Goal: Task Accomplishment & Management: Use online tool/utility

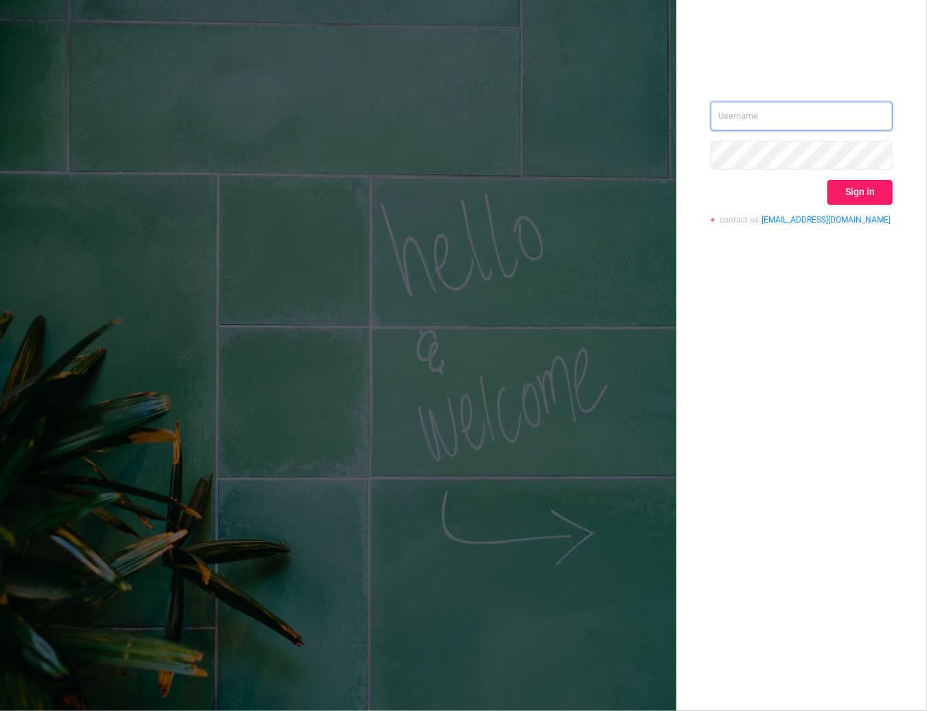
type input "kirill@protected.media"
click at [876, 187] on button "Sign in" at bounding box center [859, 192] width 65 height 25
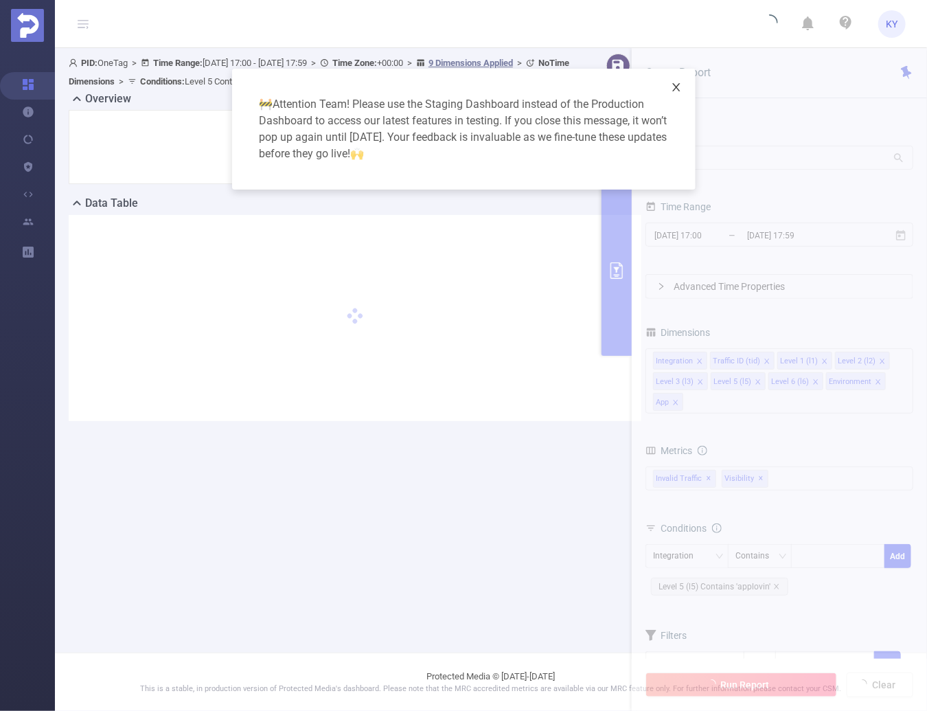
click at [682, 82] on span "Close" at bounding box center [676, 88] width 38 height 38
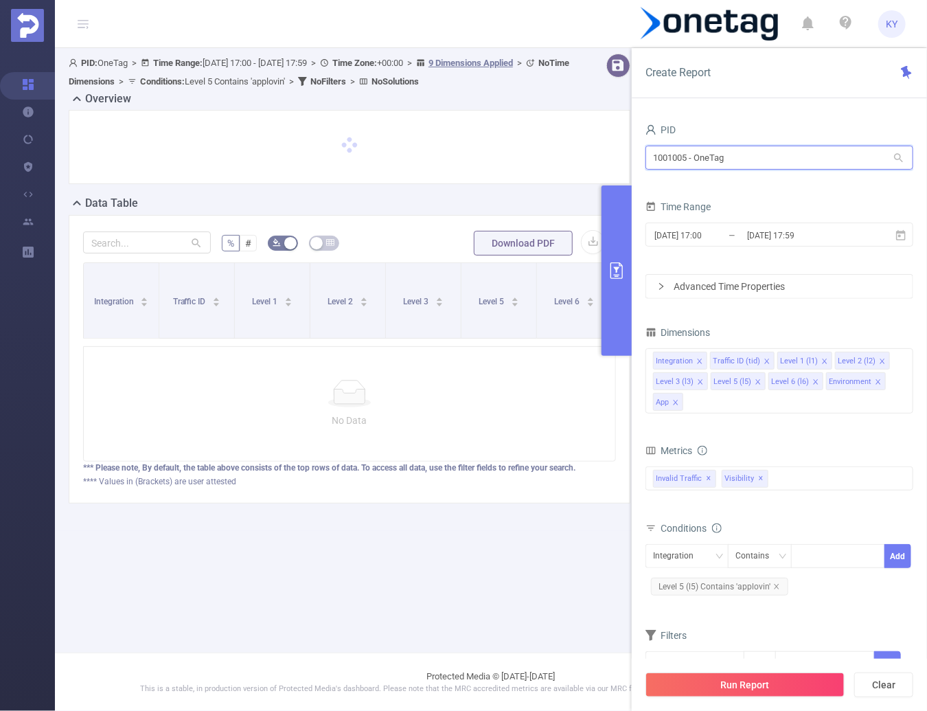
click at [698, 163] on input "1001005 - OneTag" at bounding box center [779, 158] width 268 height 24
type input "MAY"
click at [753, 185] on li "1000997 - FT_MayoSeitz 442K [38K rows]" at bounding box center [779, 185] width 268 height 22
click at [668, 159] on input "1000997 - FT_MayoSeitz" at bounding box center [779, 158] width 268 height 24
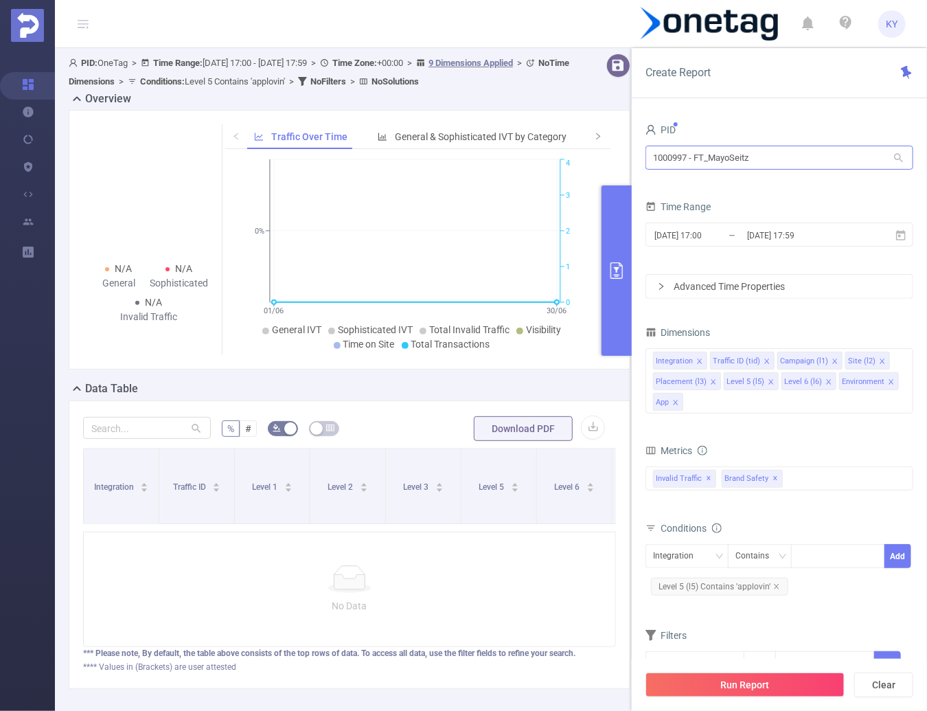
click at [759, 176] on form "PID 1000997 - FT_MayoSeitz 1000997 - FT_MayoSeitz Time Range 2025-06-01 17:00 _…" at bounding box center [779, 209] width 268 height 179
click at [755, 157] on input "1000997 - FT_MayoSeitz" at bounding box center [779, 158] width 268 height 24
type input "micro"
click at [854, 155] on input "1001062 - FT_Microsoft" at bounding box center [779, 158] width 268 height 24
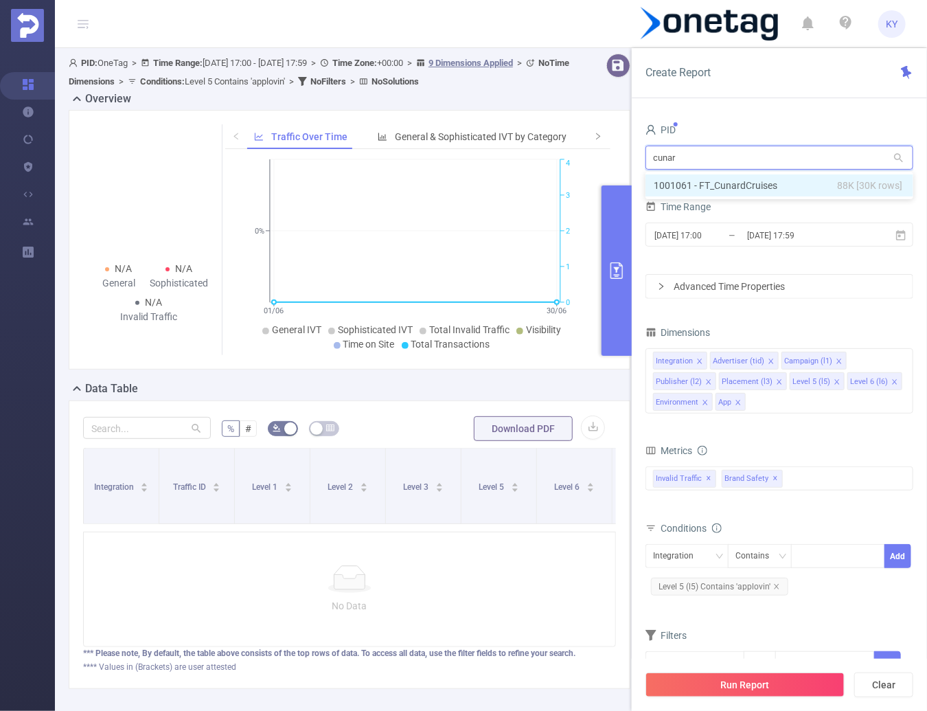
type input "cunard"
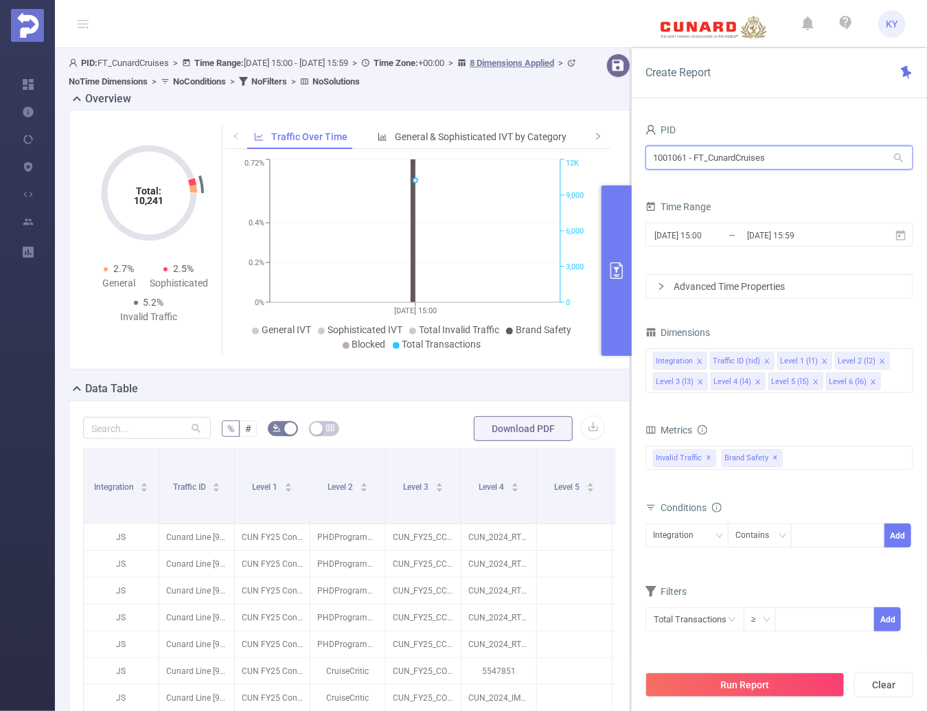
click at [766, 163] on input "1001061 - FT_CunardCruises" at bounding box center [779, 158] width 268 height 24
type input "tca"
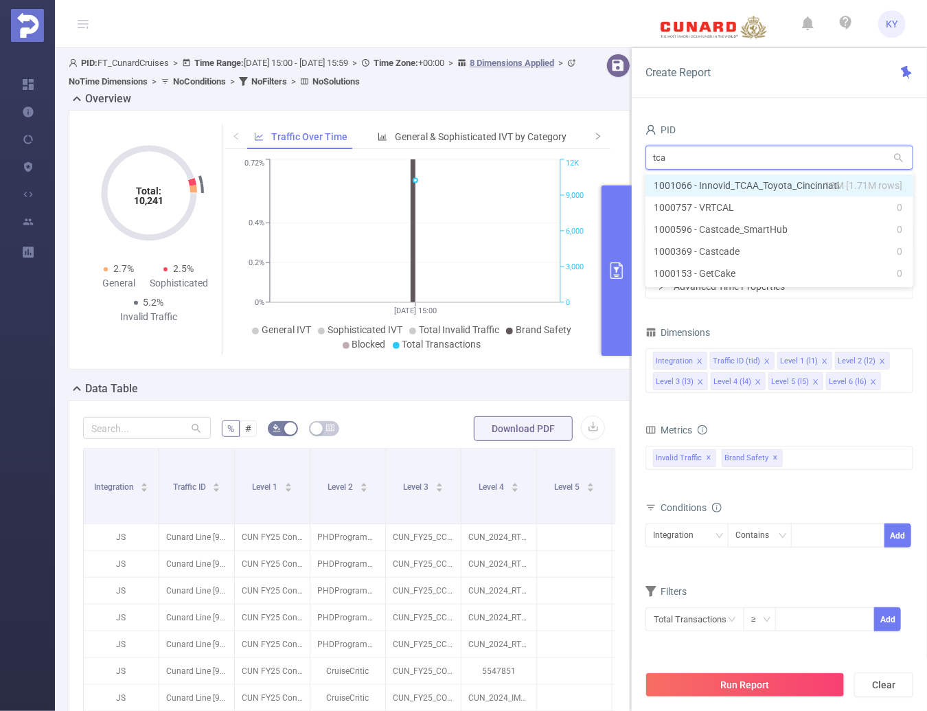
click at [770, 181] on li "1001066 - Innovid_TCAA_Toyota_Cincinnati 13M [1.71M rows]" at bounding box center [779, 185] width 268 height 22
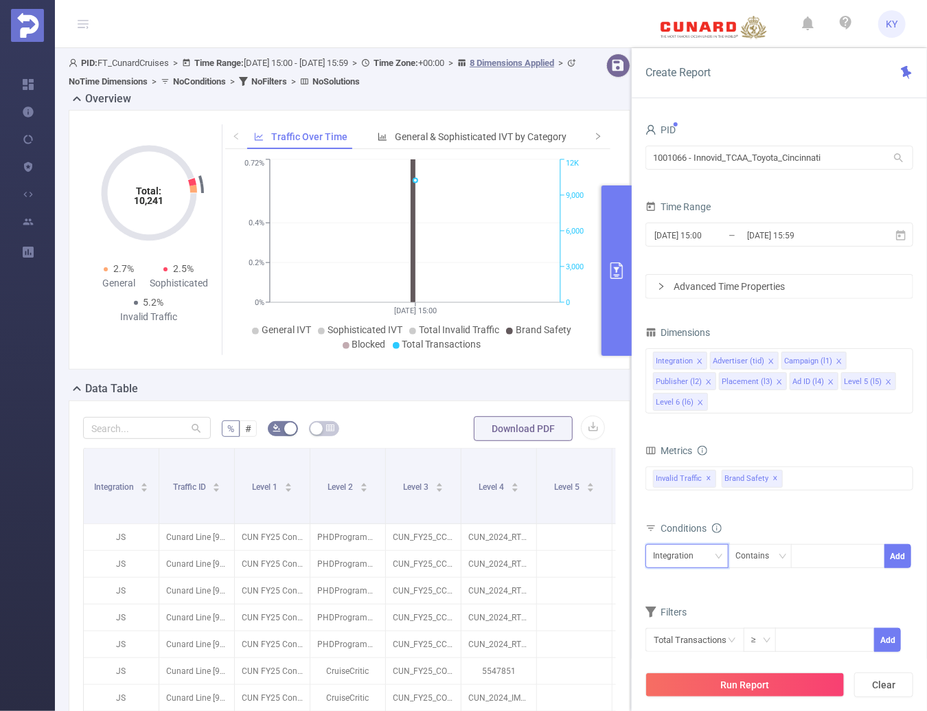
click at [680, 549] on div "Integration" at bounding box center [678, 556] width 50 height 23
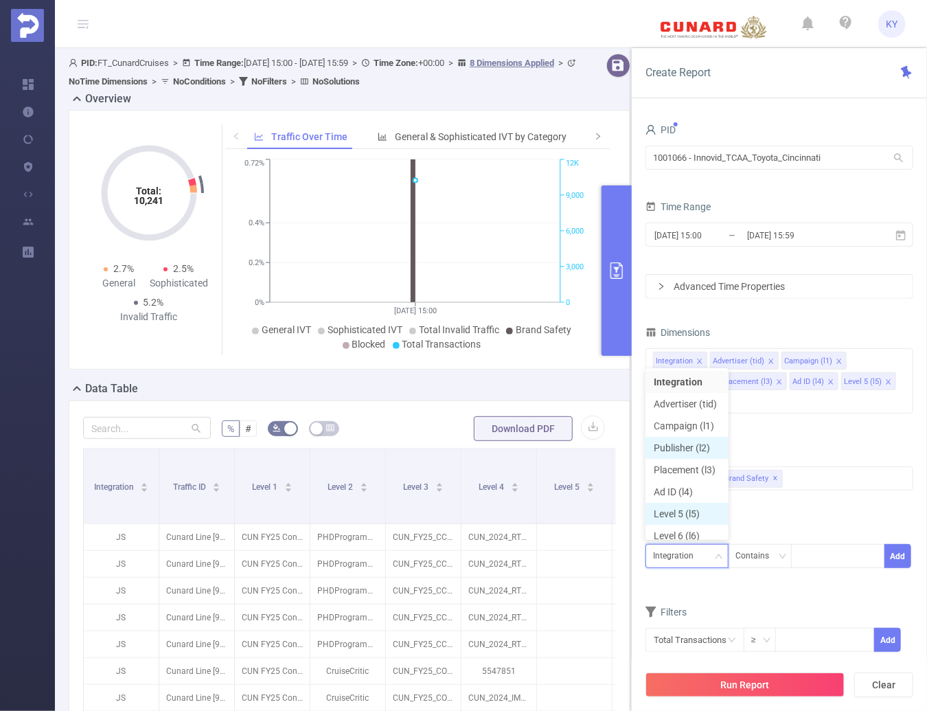
scroll to position [7, 0]
click at [706, 441] on li "Publisher (l2)" at bounding box center [686, 441] width 83 height 22
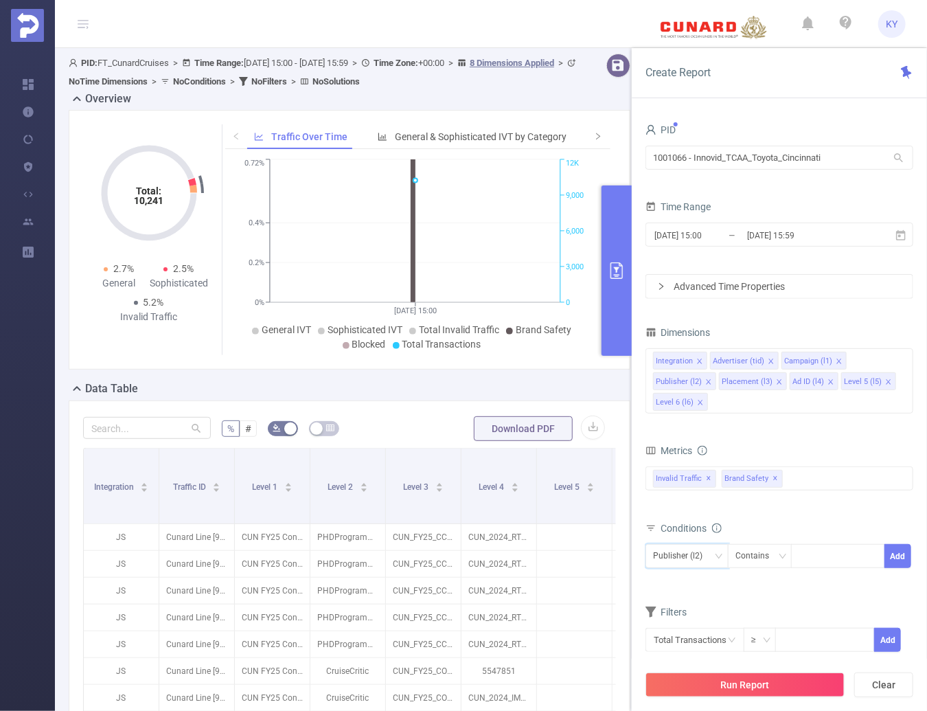
click at [820, 573] on div "Publisher (l2) Contains Add" at bounding box center [779, 559] width 268 height 31
click at [824, 561] on div at bounding box center [838, 556] width 79 height 23
paste input "8532"
type input "8532"
click at [838, 579] on li "8532" at bounding box center [838, 582] width 94 height 22
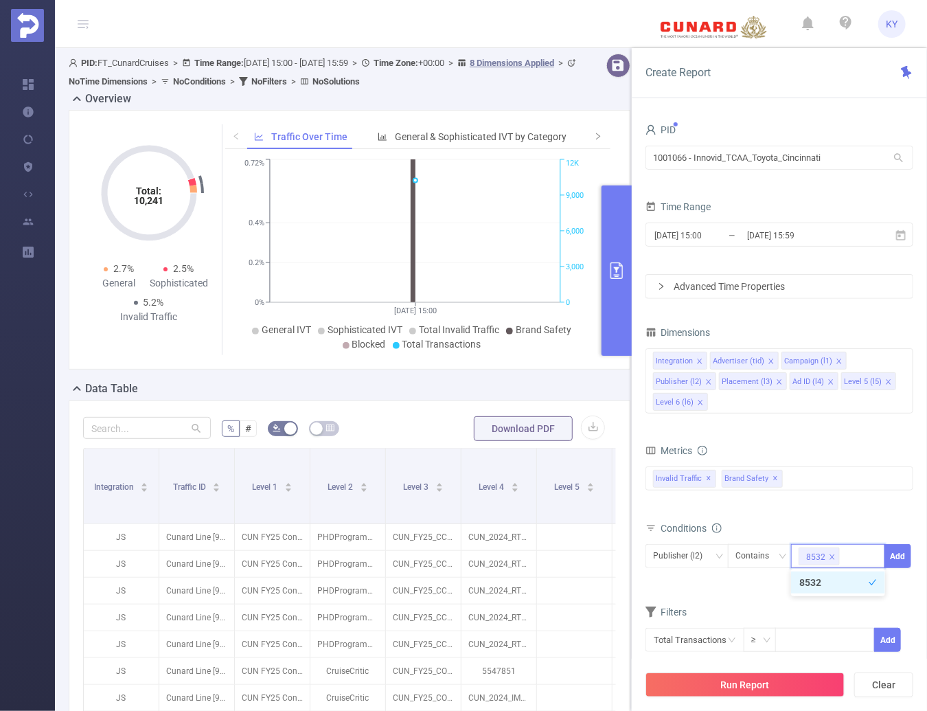
click at [915, 545] on div "PID 1001066 - Innovid_TCAA_Toyota_Cincinnati 1001066 - Innovid_TCAA_Toyota_Cinc…" at bounding box center [779, 420] width 295 height 628
click at [899, 555] on button "Add" at bounding box center [897, 556] width 27 height 24
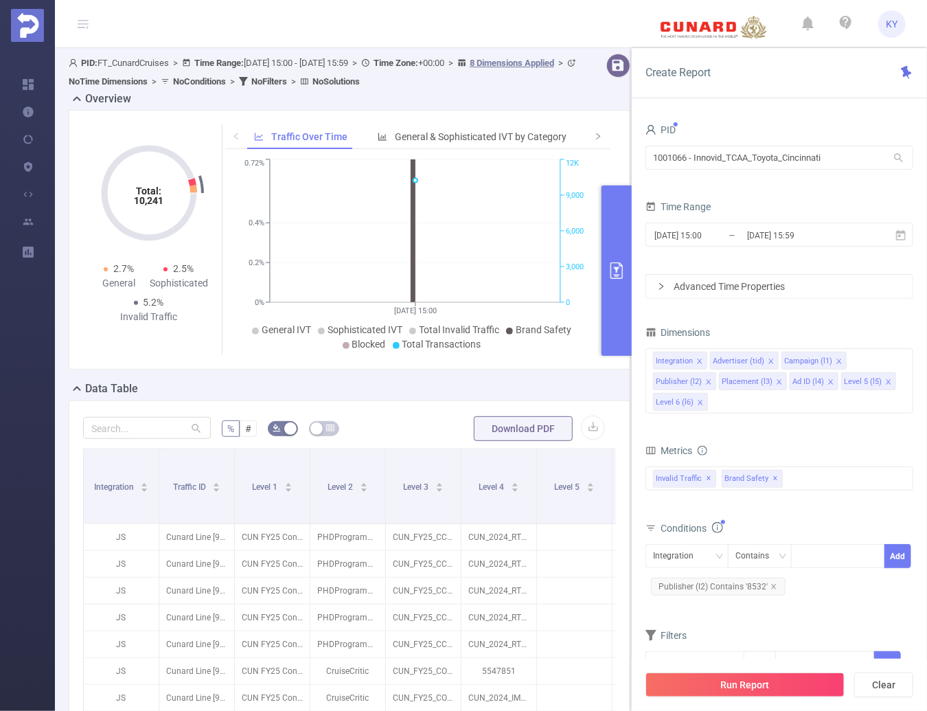
click at [814, 684] on button "Run Report" at bounding box center [744, 684] width 199 height 25
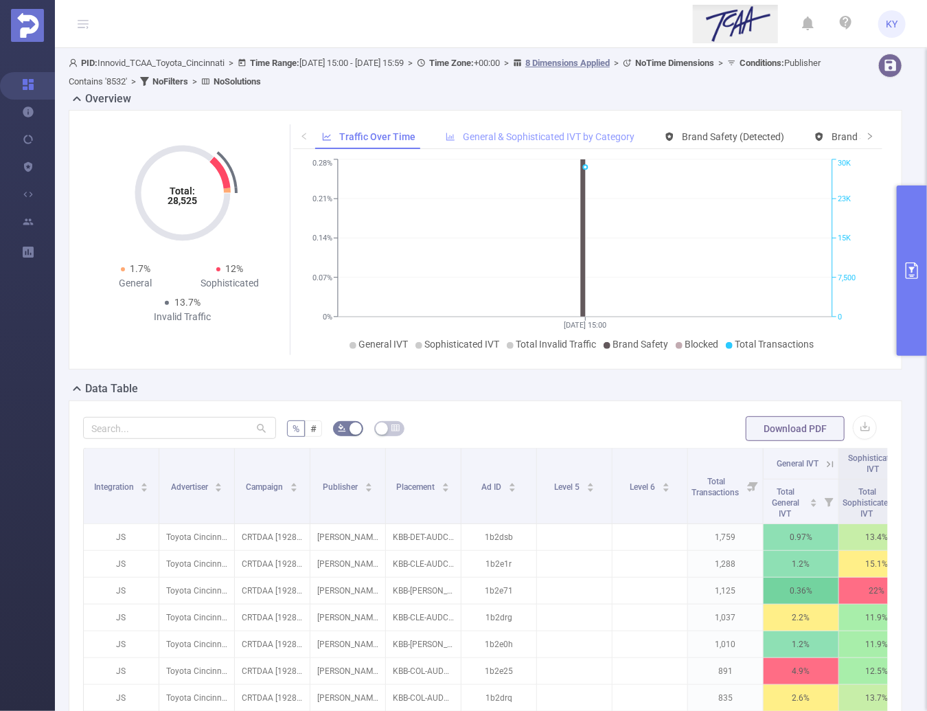
click at [595, 135] on span "General & Sophisticated IVT by Category" at bounding box center [549, 136] width 172 height 11
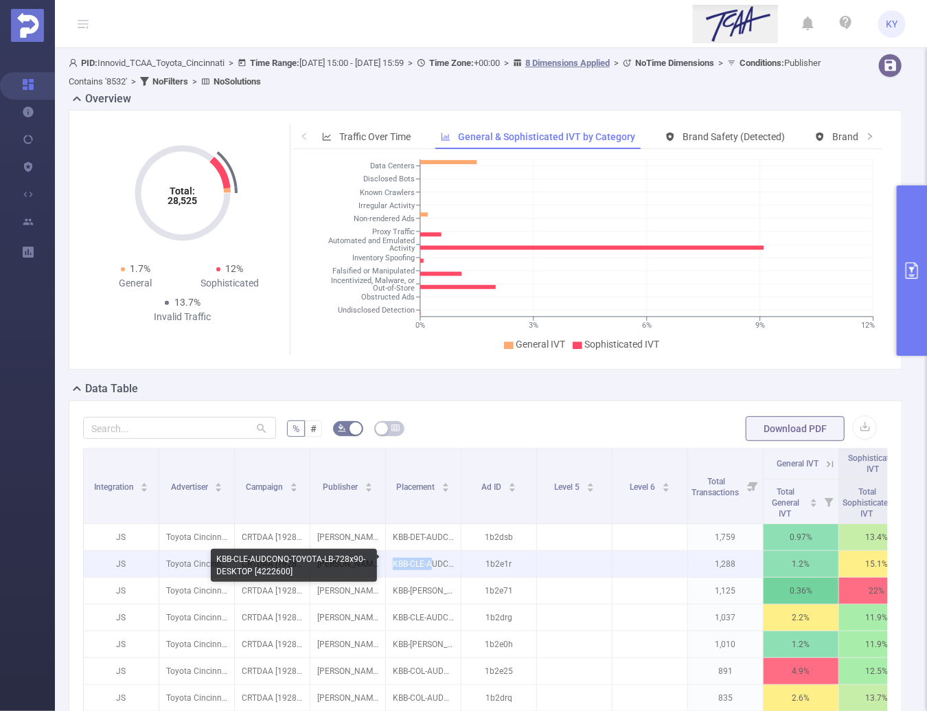
click at [435, 556] on p "KBB-CLE-AUDCONQ-TOYOTA-LB-728x90-DESKTOP [4222600]" at bounding box center [423, 564] width 75 height 26
copy p "KBB-CLE-A"
click at [436, 565] on p "KBB-CLE-AUDCONQ-TOYOTA-LB-728x90-DESKTOP [4222600]" at bounding box center [423, 564] width 75 height 26
drag, startPoint x: 440, startPoint y: 563, endPoint x: 433, endPoint y: 566, distance: 8.3
click at [434, 565] on p "KBB-CLE-AUDCONQ-TOYOTA-LB-728x90-DESKTOP [4222600]" at bounding box center [423, 564] width 75 height 26
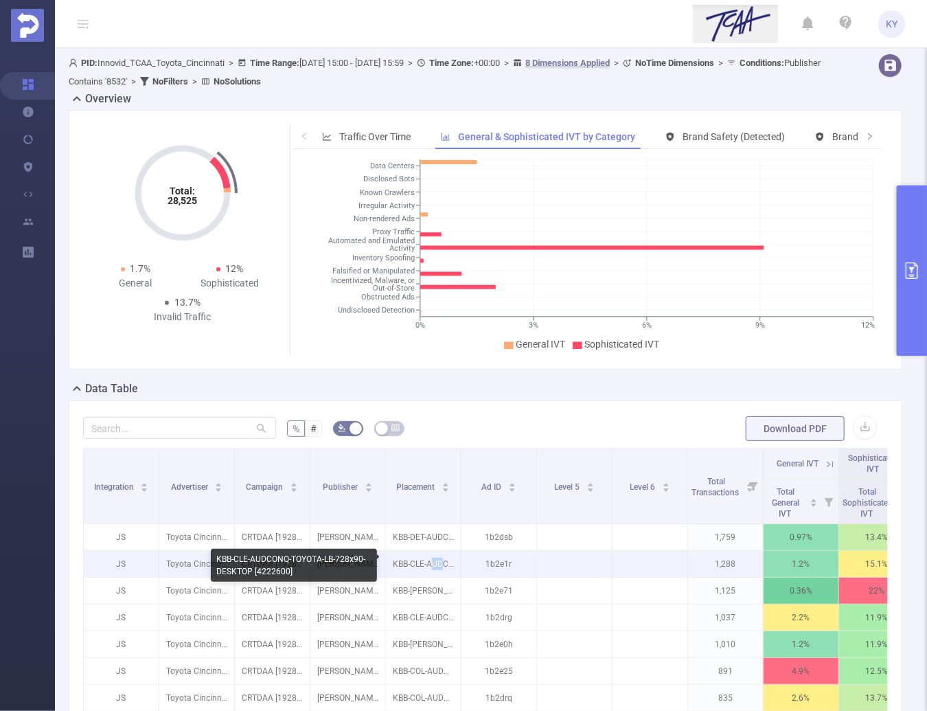
copy p "UD"
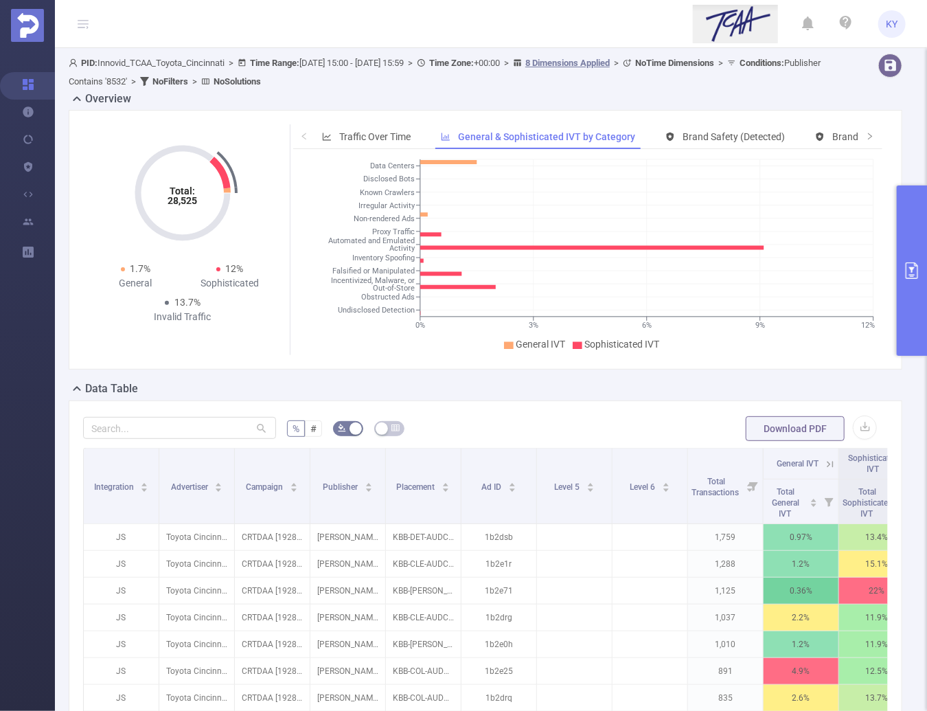
click at [518, 412] on div "% # Download PDF Integration Advertiser Campaign Publisher Placement Ad ID Leve…" at bounding box center [486, 663] width 834 height 527
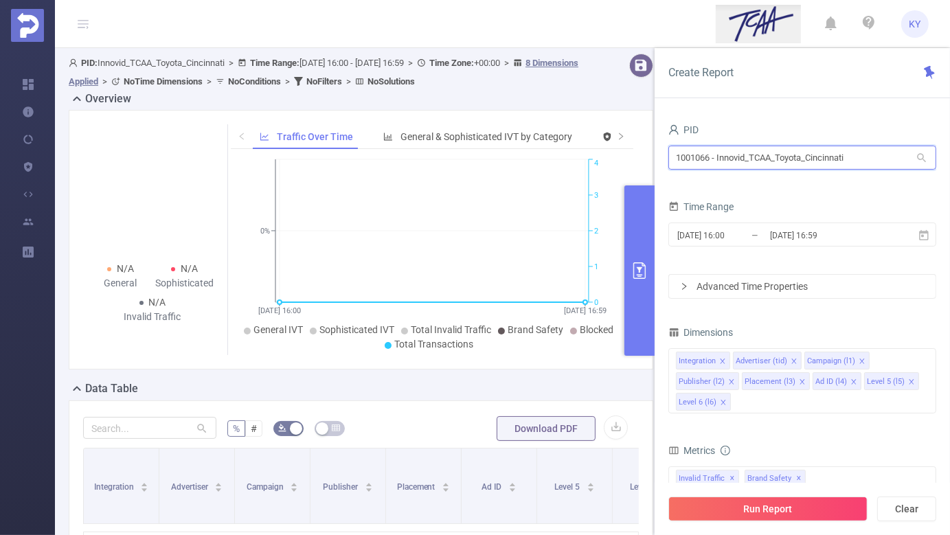
click at [830, 154] on input "1001066 - Innovid_TCAA_Toyota_Cincinnati" at bounding box center [802, 158] width 268 height 24
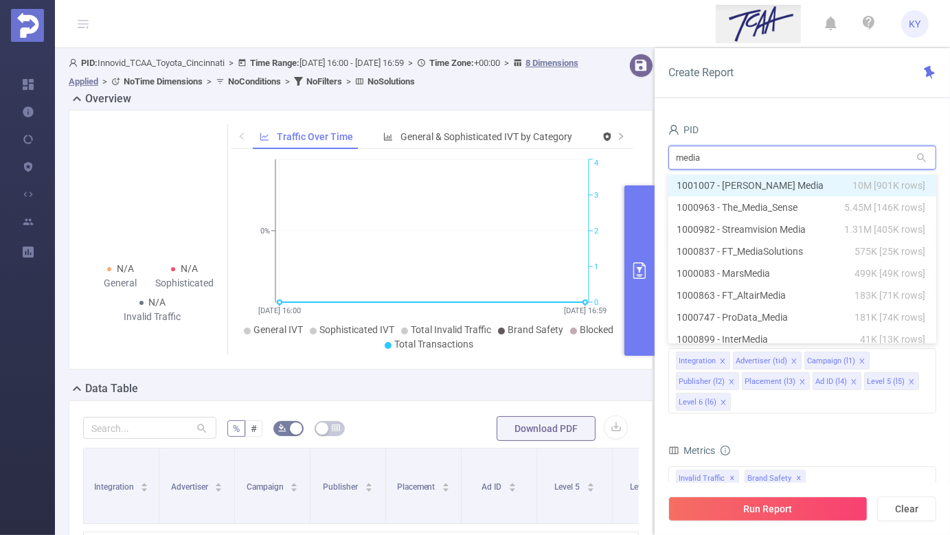
type input "medias"
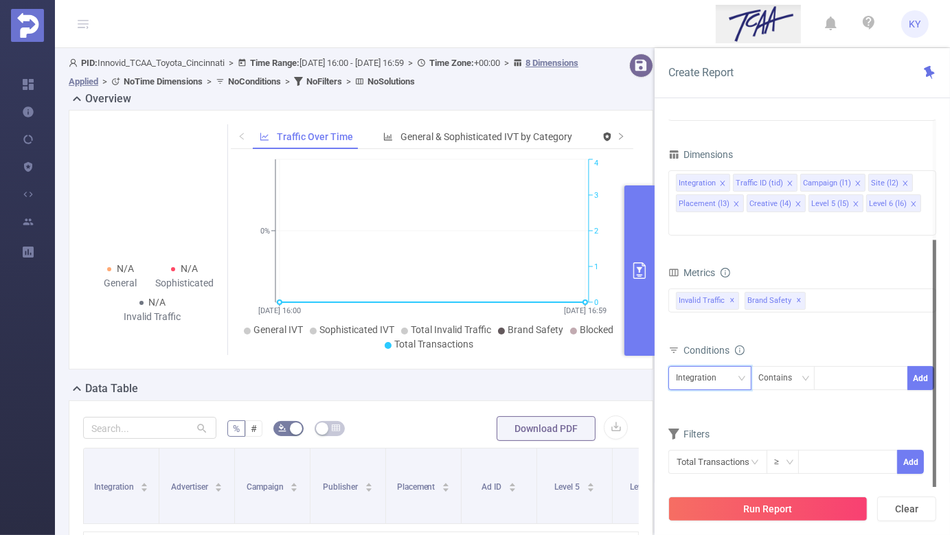
click at [709, 367] on div "Integration" at bounding box center [701, 378] width 50 height 23
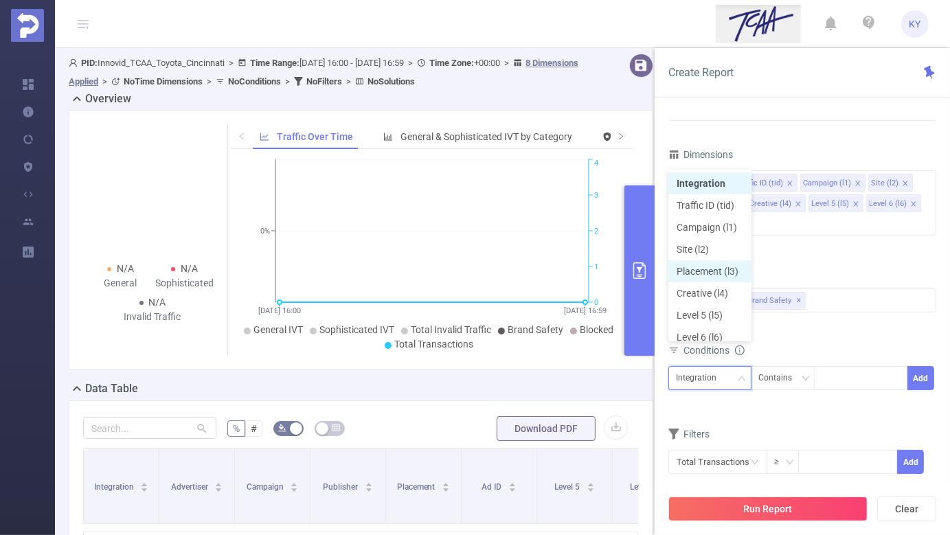
scroll to position [7, 0]
click at [730, 257] on li "Placement (l3)" at bounding box center [709, 264] width 83 height 22
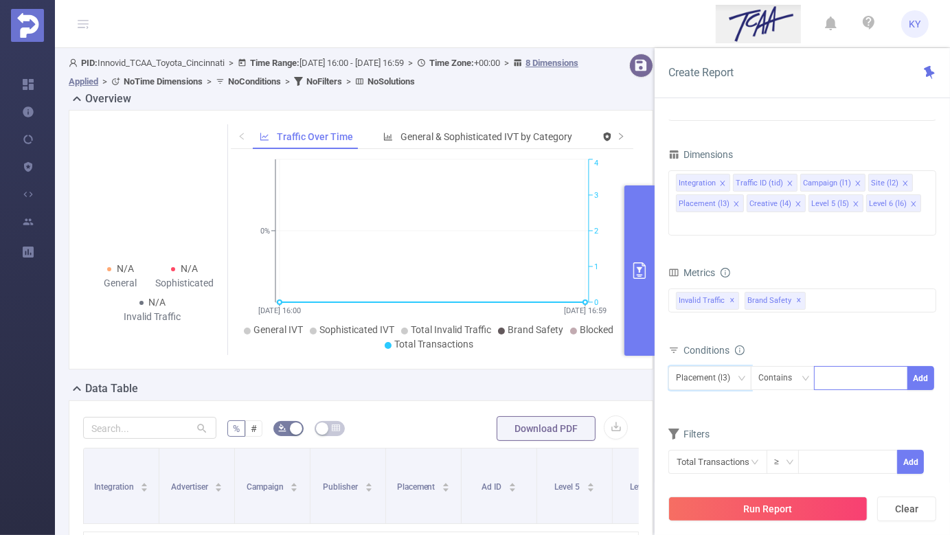
click at [855, 367] on div at bounding box center [860, 378] width 79 height 23
paste input "9823890"
type input "9823890"
click at [855, 369] on input "9823890" at bounding box center [838, 378] width 34 height 18
click at [858, 378] on li "9823890" at bounding box center [861, 384] width 94 height 22
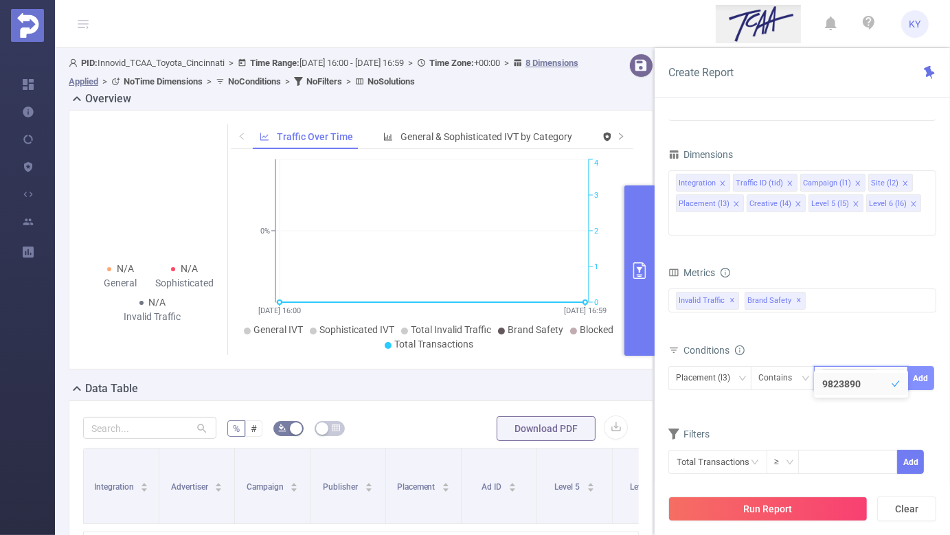
click at [928, 366] on button "Add" at bounding box center [920, 378] width 27 height 24
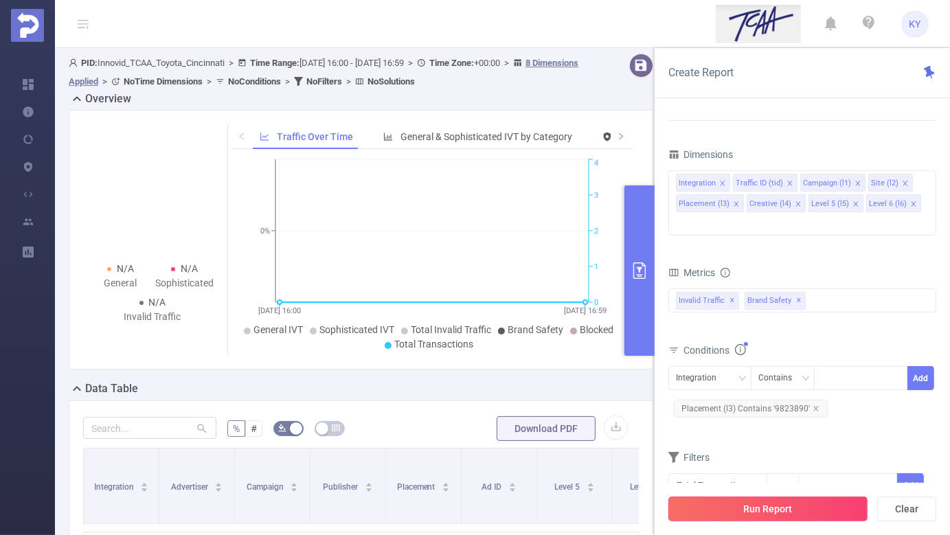
click at [788, 508] on button "Run Report" at bounding box center [767, 508] width 199 height 25
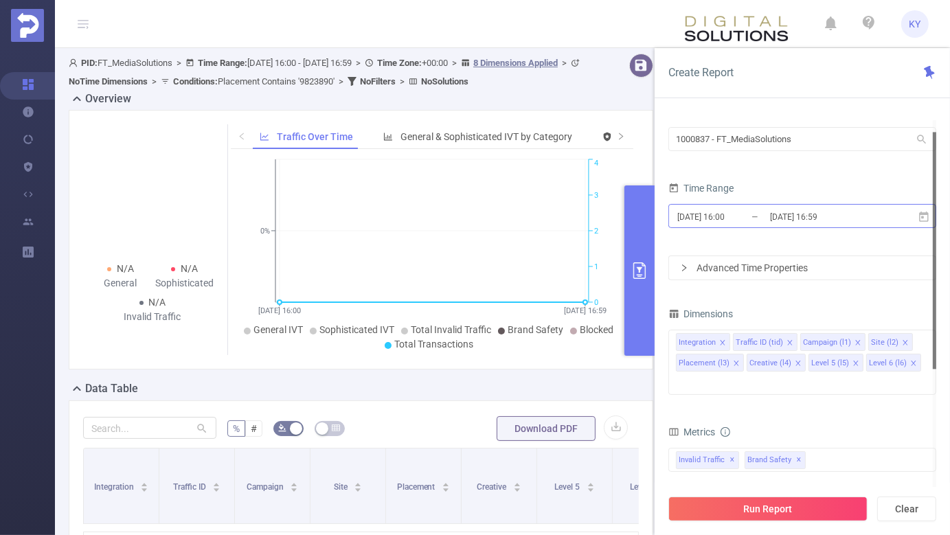
click at [832, 221] on input "[DATE] 16:59" at bounding box center [823, 216] width 111 height 19
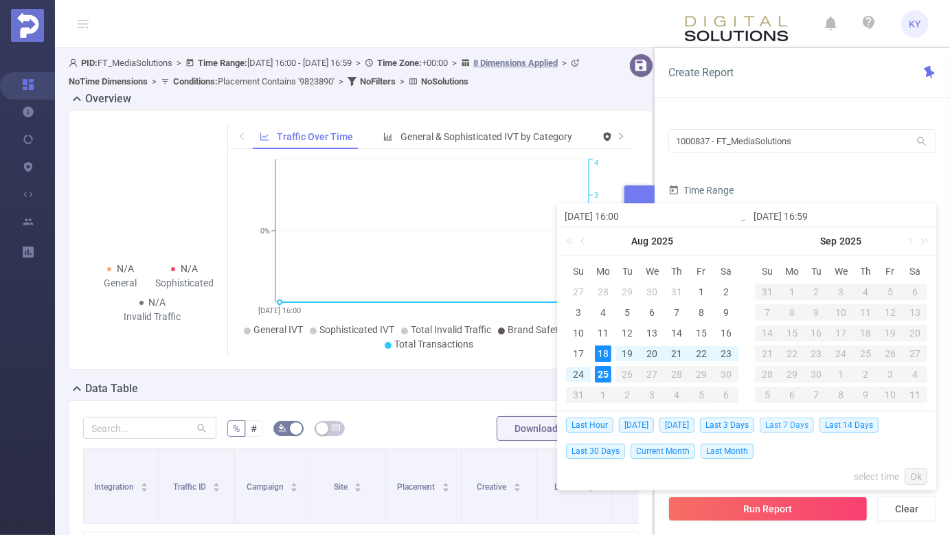
click at [785, 421] on span "Last 7 Days" at bounding box center [786, 424] width 54 height 15
type input "2025-08-18 00:00"
type input "2025-08-25 23:59"
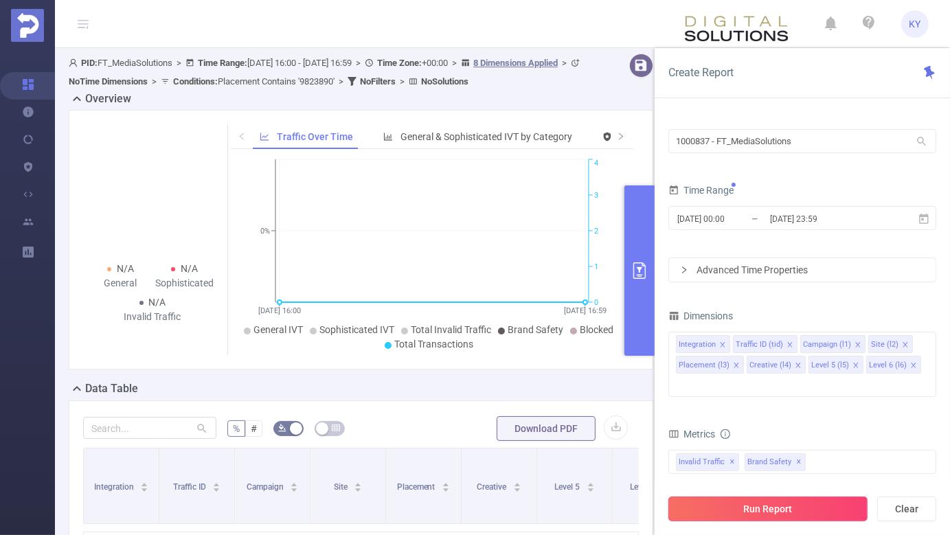
click at [784, 499] on button "Run Report" at bounding box center [767, 508] width 199 height 25
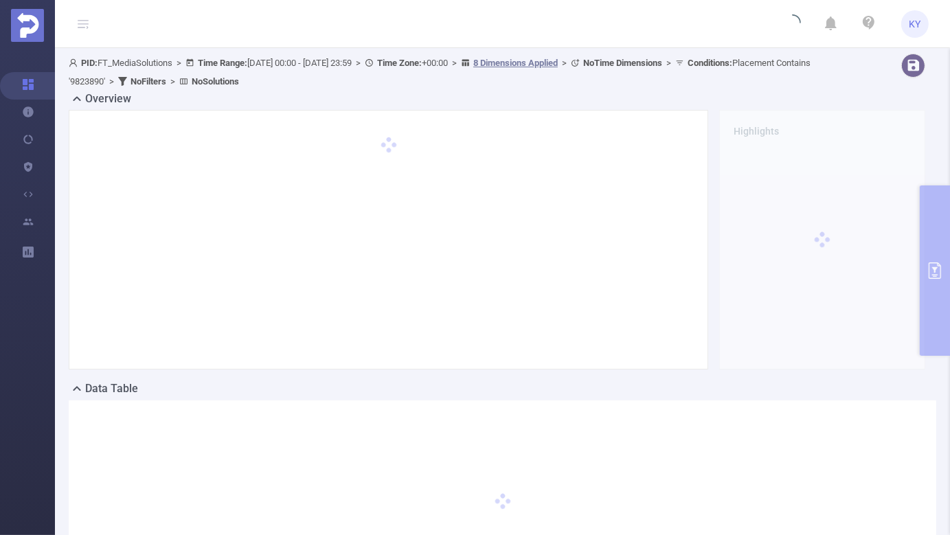
scroll to position [157, 0]
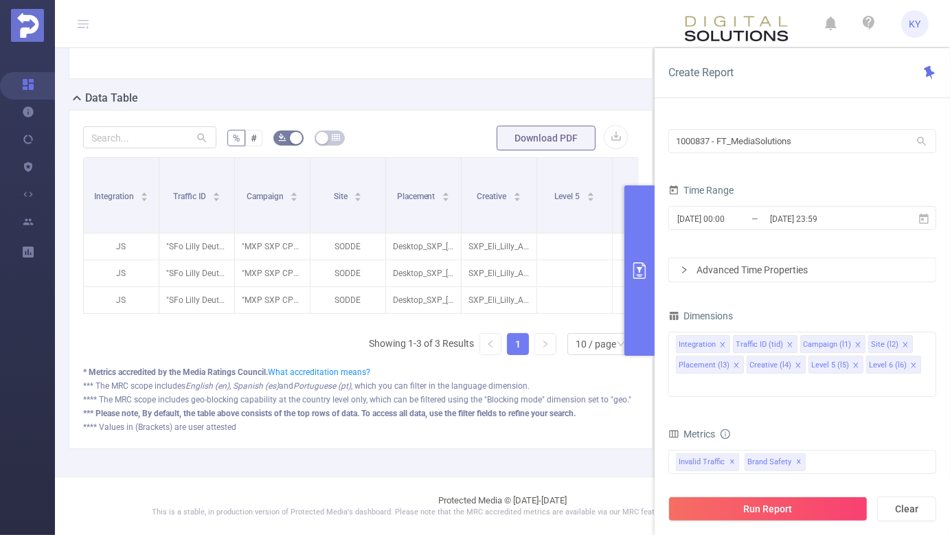
scroll to position [103, 0]
click at [635, 285] on button "primary" at bounding box center [639, 270] width 30 height 170
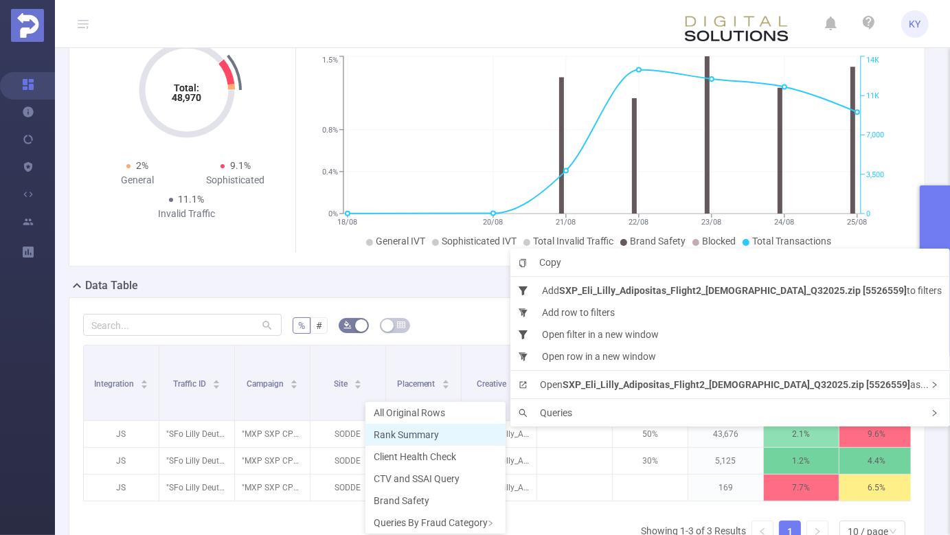
click at [429, 432] on span "Rank Summary" at bounding box center [406, 434] width 65 height 11
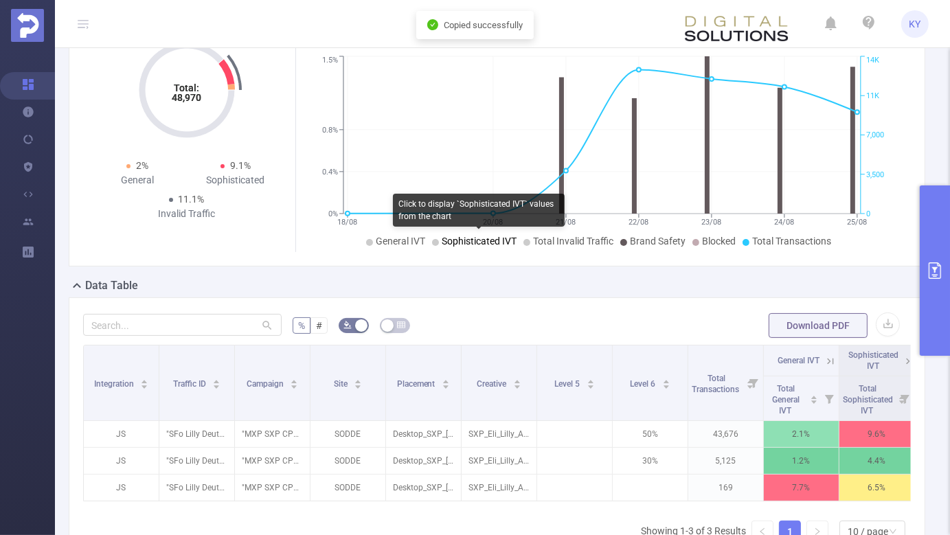
click at [498, 241] on span "Sophisticated IVT" at bounding box center [479, 241] width 75 height 11
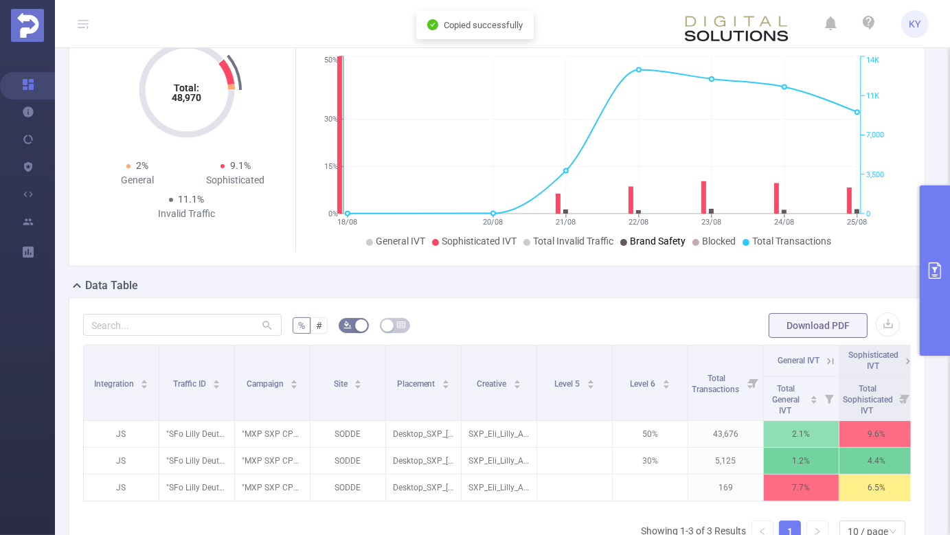
click at [641, 240] on span "Brand Safety" at bounding box center [658, 241] width 56 height 11
click at [705, 239] on span "Blocked" at bounding box center [719, 241] width 34 height 11
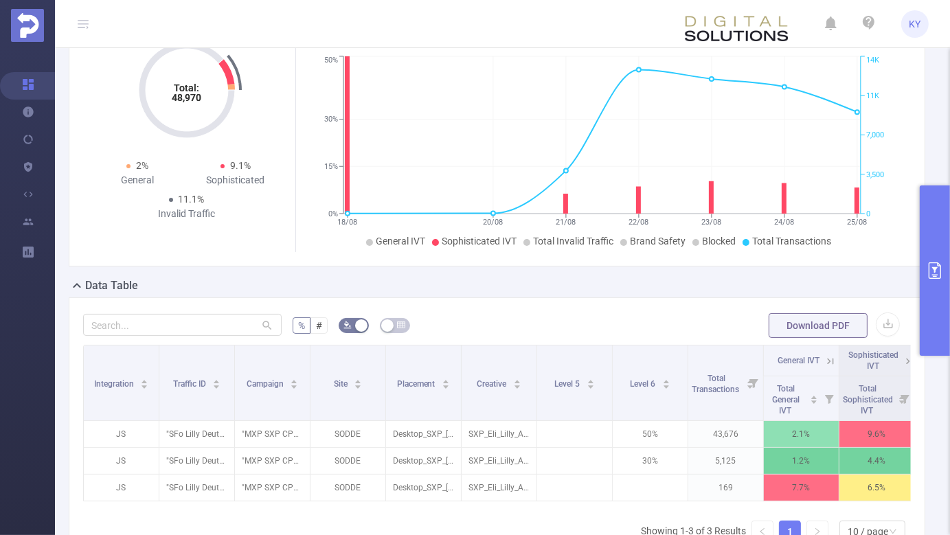
click at [939, 323] on button "primary" at bounding box center [934, 270] width 30 height 170
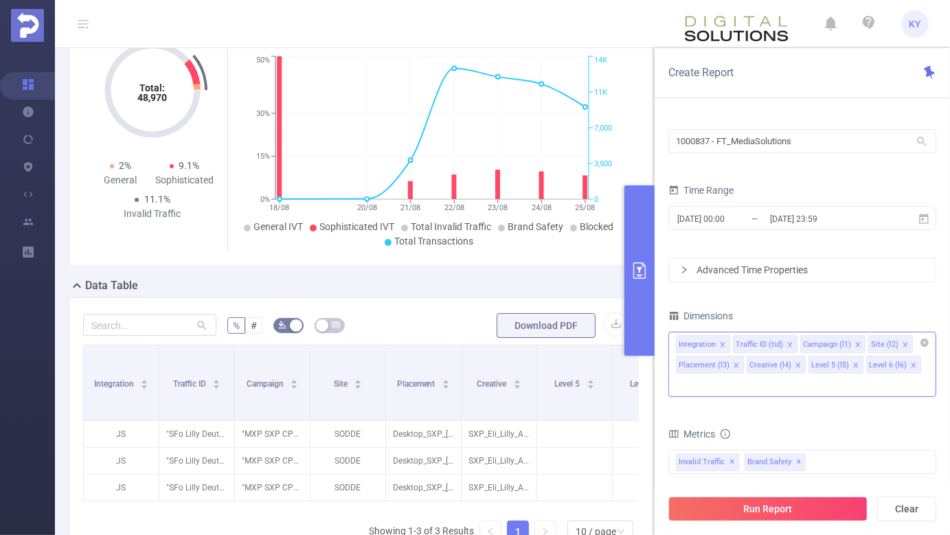
click at [910, 365] on icon "icon: close" at bounding box center [913, 365] width 7 height 7
click at [853, 364] on icon "icon: close" at bounding box center [855, 365] width 5 height 5
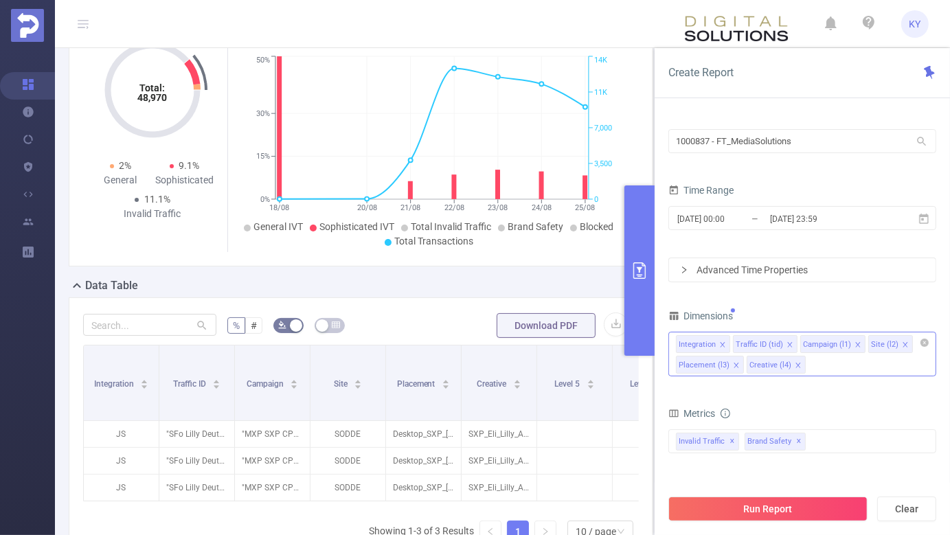
click at [851, 364] on div "Integration Traffic ID (tid) Campaign (l1) Site (l2) Placement (l3) Creative (l…" at bounding box center [802, 354] width 268 height 45
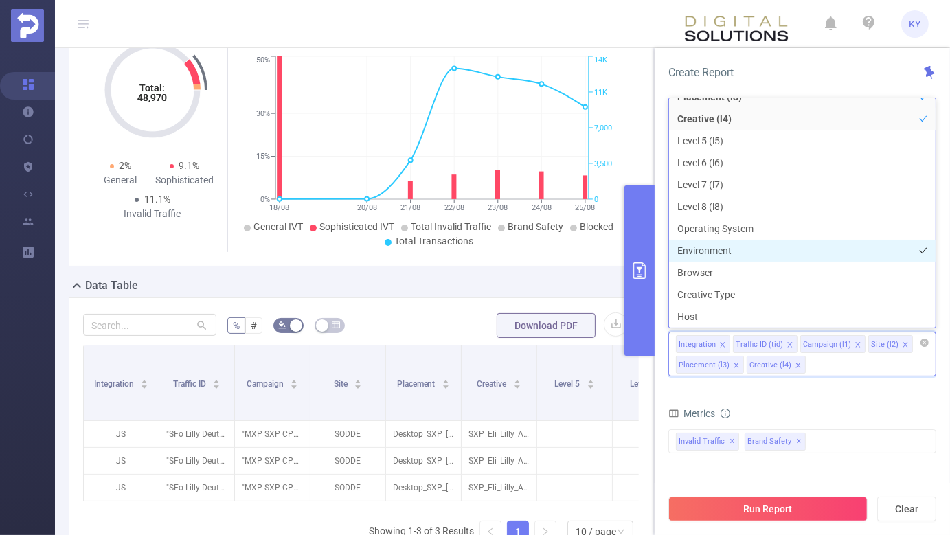
click at [748, 251] on li "Environment" at bounding box center [802, 251] width 266 height 22
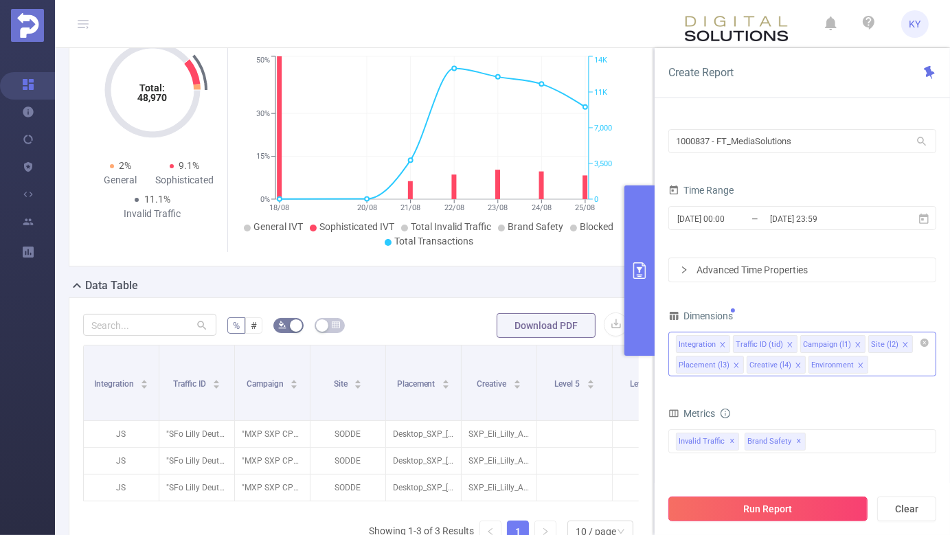
click at [792, 512] on button "Run Report" at bounding box center [767, 508] width 199 height 25
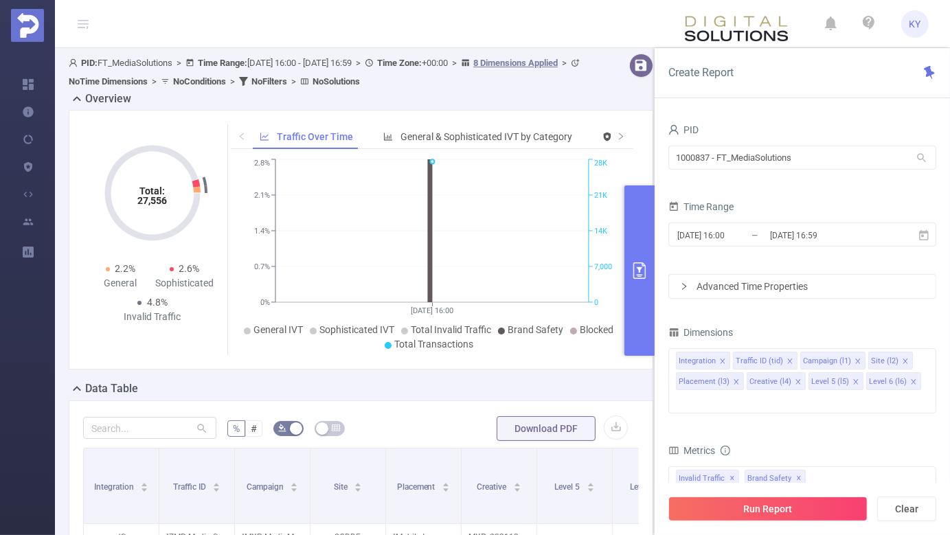
scroll to position [293, 0]
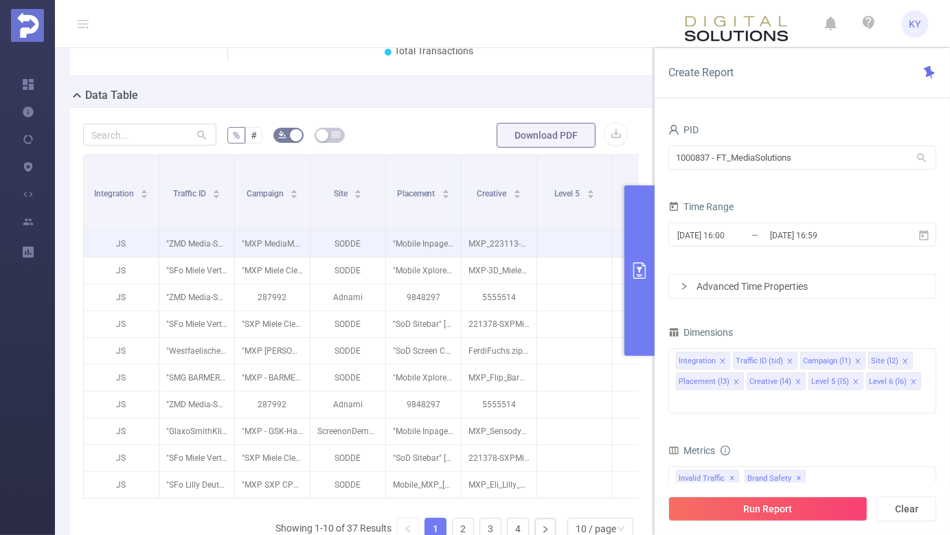
click at [572, 242] on p at bounding box center [574, 244] width 75 height 14
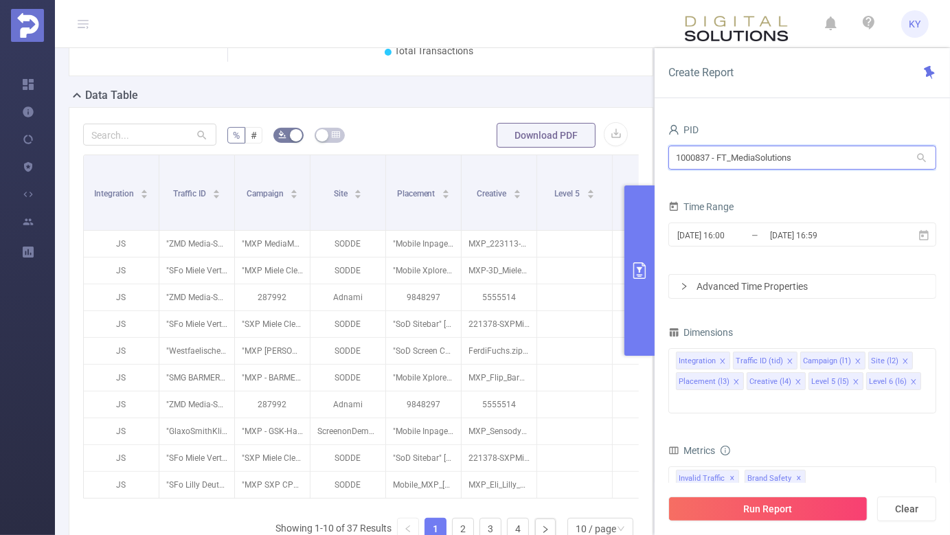
click at [832, 161] on input "1000837 - FT_MediaSolutions" at bounding box center [802, 158] width 268 height 24
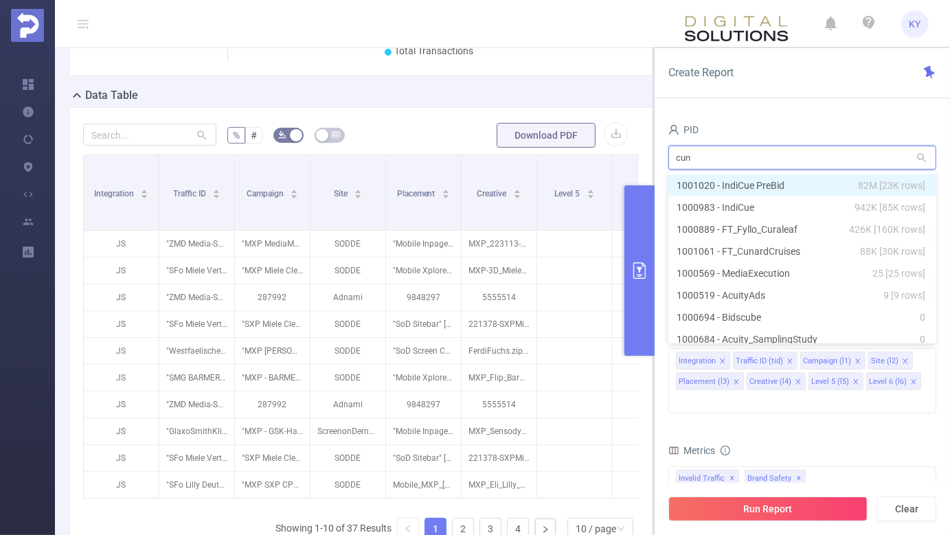
type input "cuna"
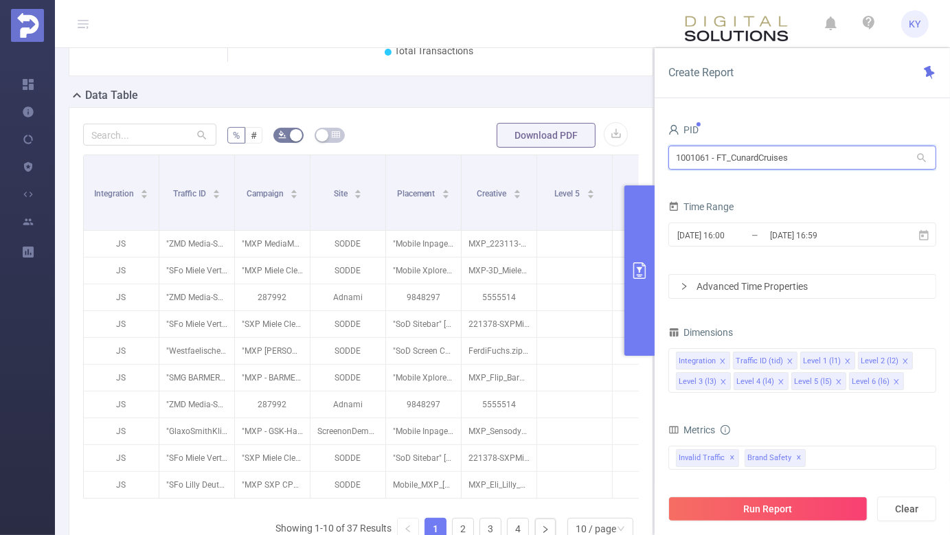
click at [694, 152] on input "1001061 - FT_CunardCruises" at bounding box center [802, 158] width 268 height 24
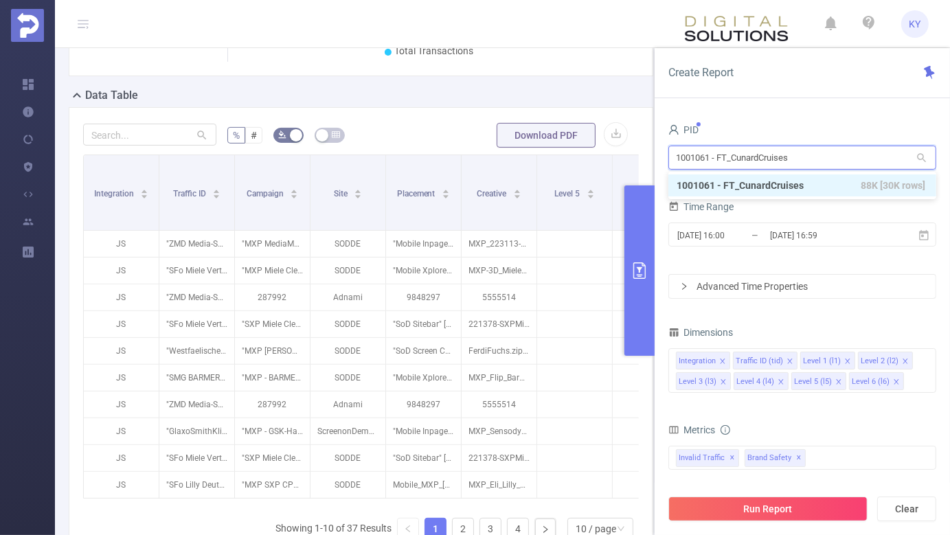
click at [694, 152] on input "1001061 - FT_CunardCruises" at bounding box center [802, 158] width 268 height 24
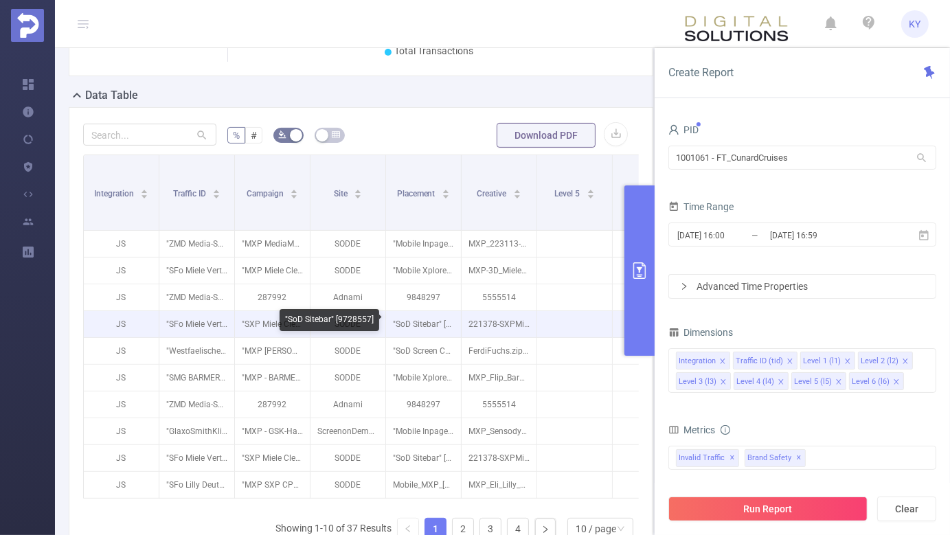
click at [437, 334] on p ""SoD Sitebar" [9728557]" at bounding box center [423, 324] width 75 height 26
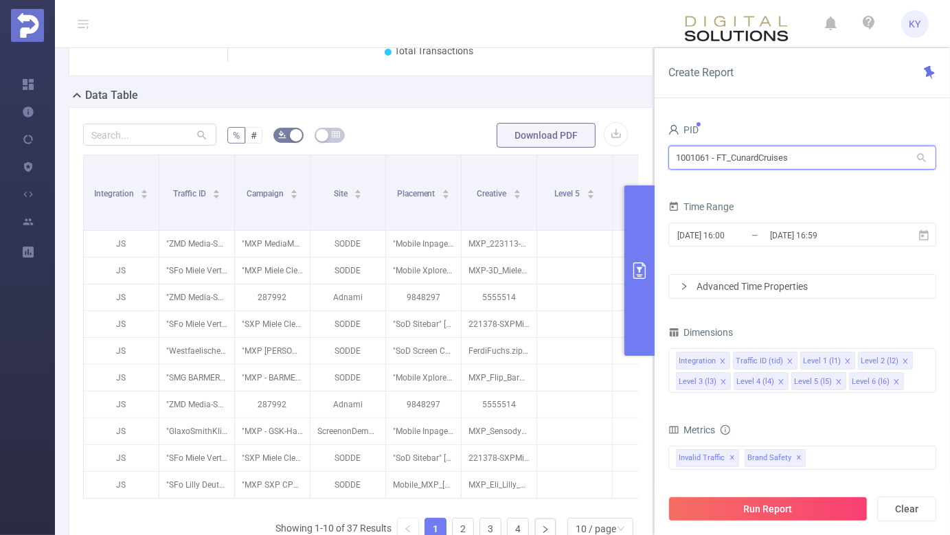
click at [810, 155] on input "1001061 - FT_CunardCruises" at bounding box center [802, 158] width 268 height 24
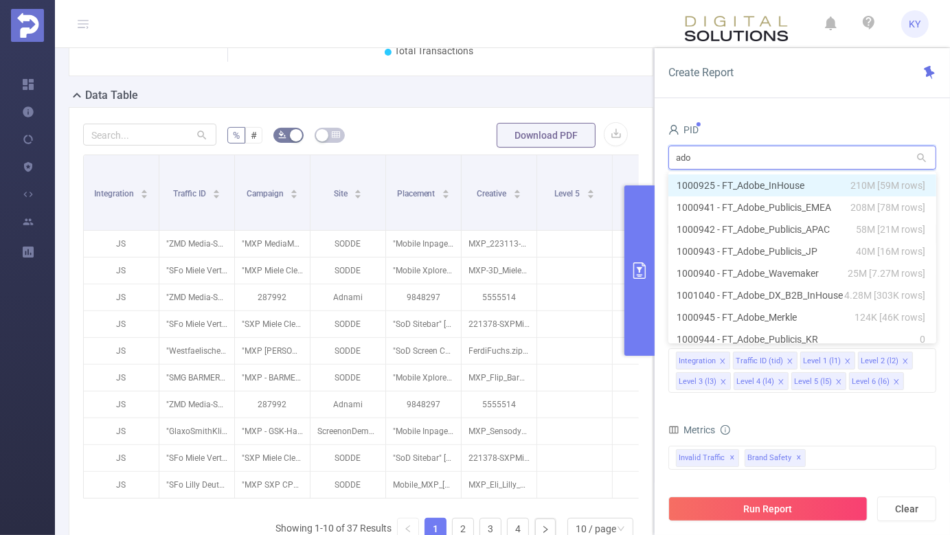
type input "adob"
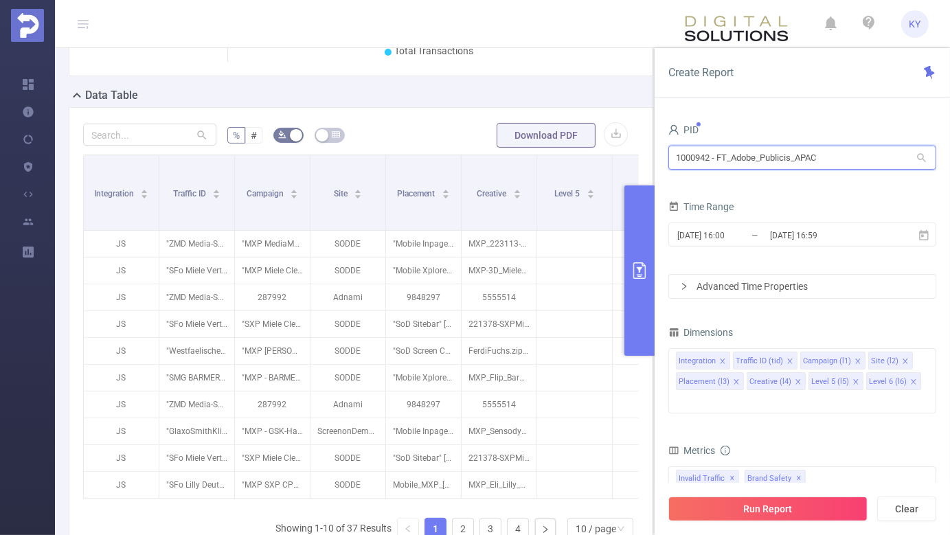
click at [811, 162] on input "1000942 - FT_Adobe_Publicis_APAC" at bounding box center [802, 158] width 268 height 24
type input "adob"
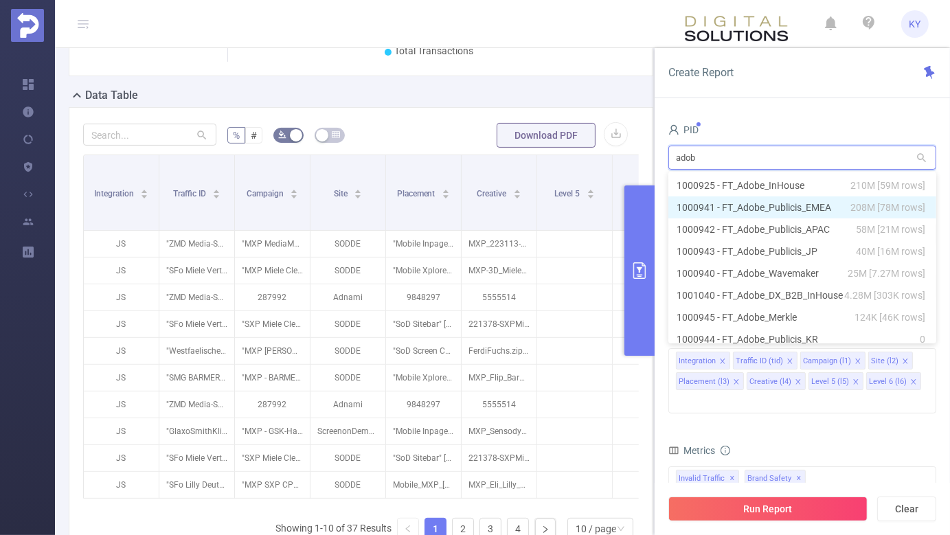
click at [819, 203] on li "1000941 - FT_Adobe_Publicis_EMEA 208M [78M rows]" at bounding box center [802, 207] width 268 height 22
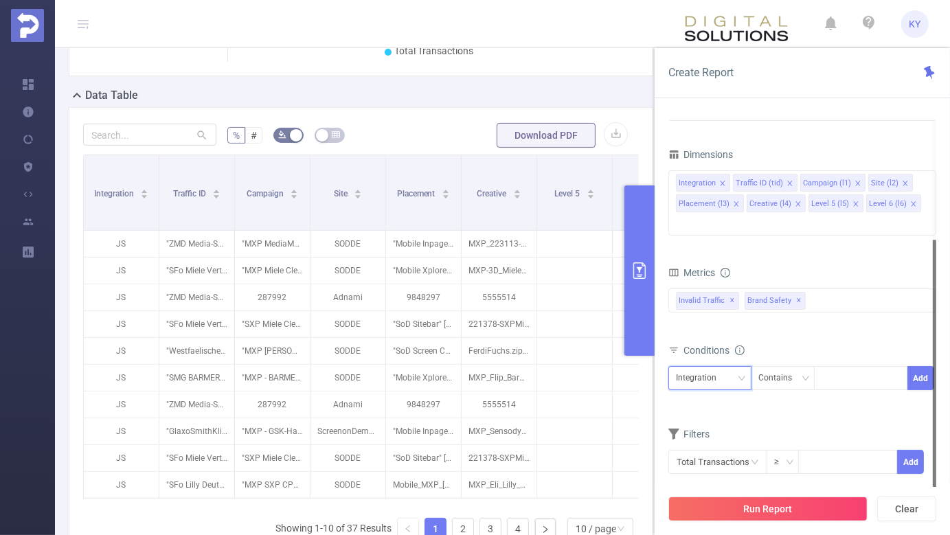
click at [699, 367] on div "Integration" at bounding box center [701, 378] width 50 height 23
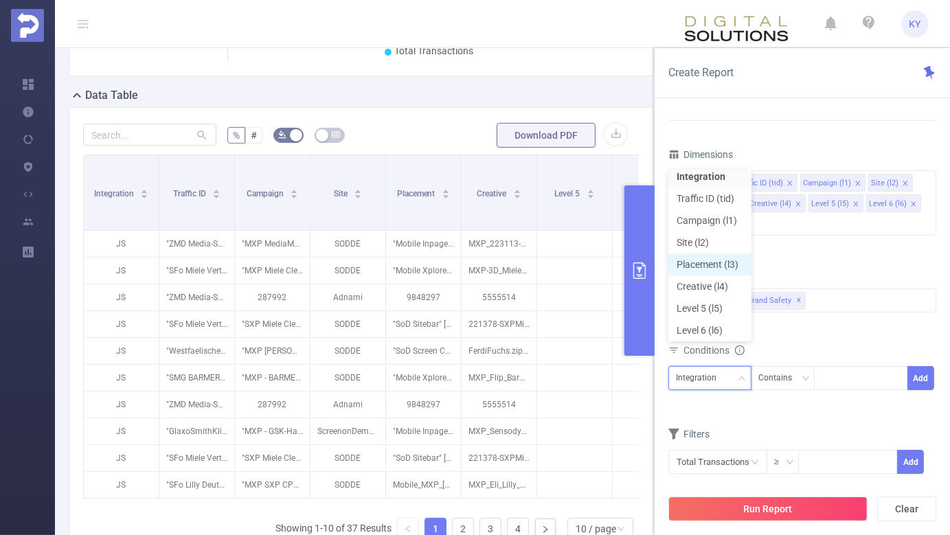
scroll to position [10, 0]
click at [838, 288] on div "Invalid Traffic ✕ Brand Safety ✕" at bounding box center [802, 300] width 268 height 24
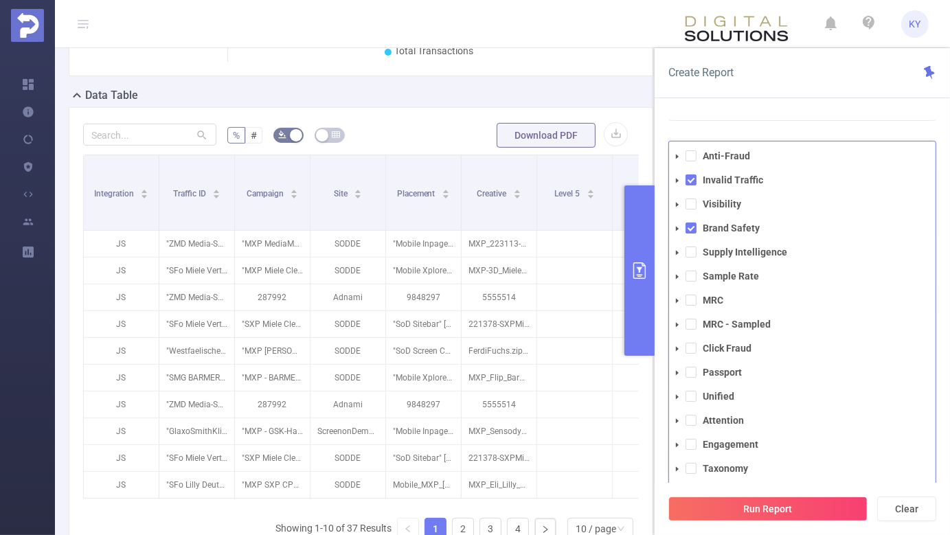
click at [855, 80] on div "Create Report" at bounding box center [801, 73] width 295 height 50
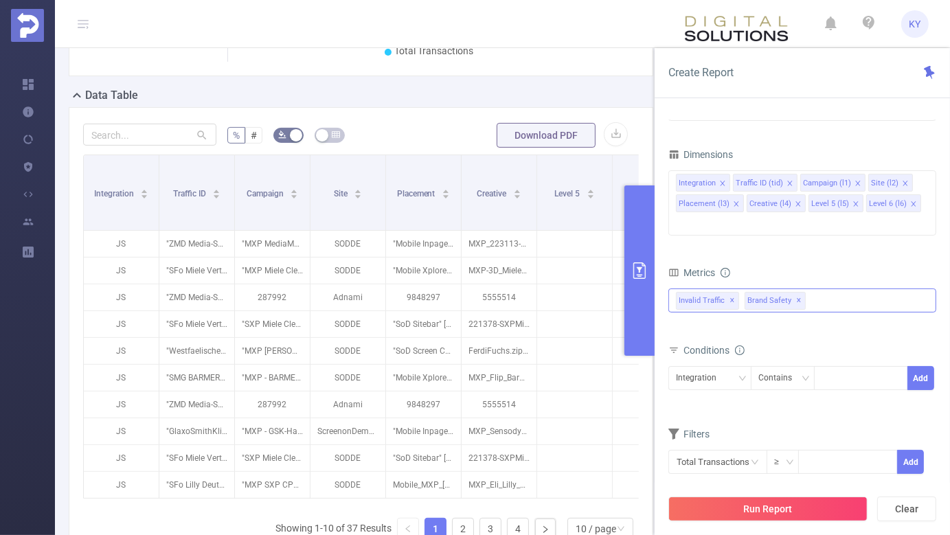
click at [796, 293] on span "✕" at bounding box center [798, 301] width 5 height 16
click at [910, 198] on span at bounding box center [913, 203] width 7 height 15
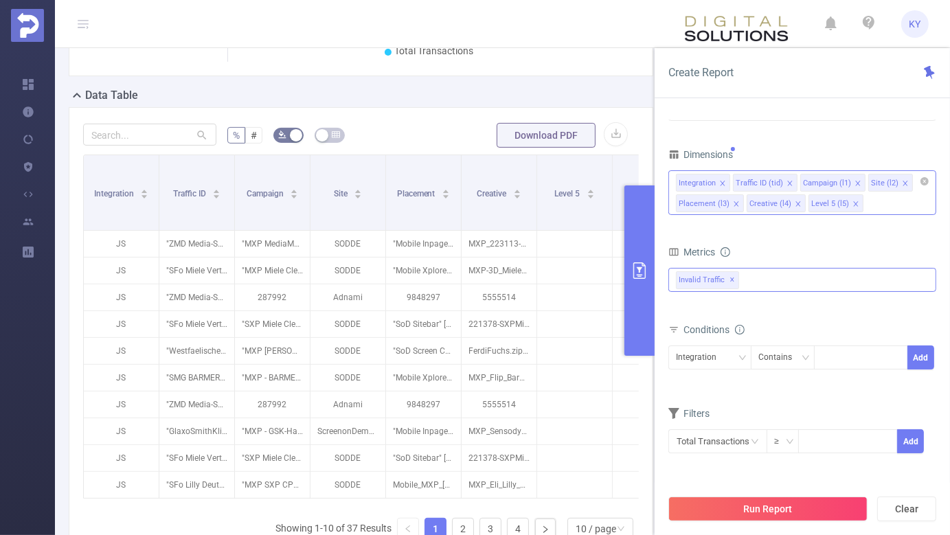
click at [852, 200] on icon "icon: close" at bounding box center [855, 203] width 7 height 7
click at [797, 204] on icon "icon: close" at bounding box center [797, 203] width 7 height 7
click at [735, 203] on icon "icon: close" at bounding box center [736, 203] width 7 height 7
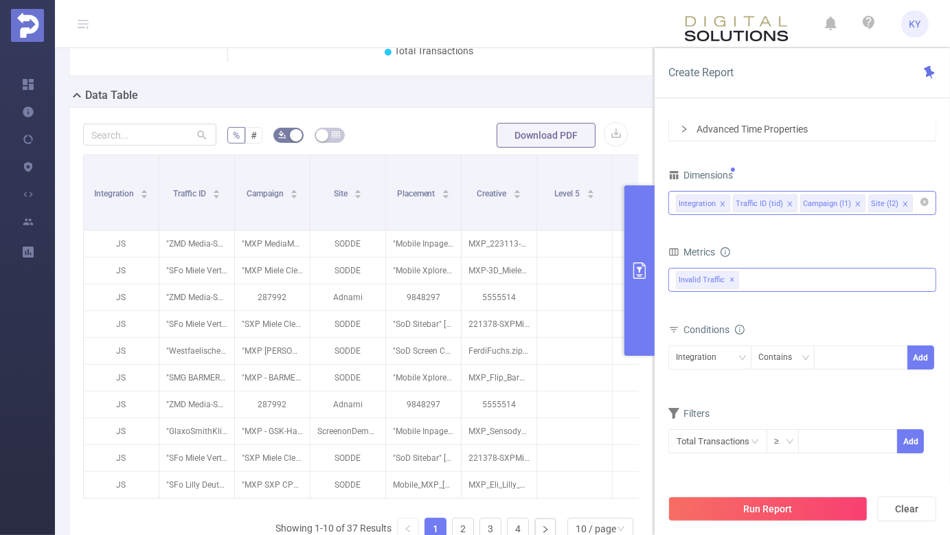
click at [917, 207] on div "Integration Traffic ID (tid) Campaign (l1) Site (l2)" at bounding box center [802, 203] width 253 height 23
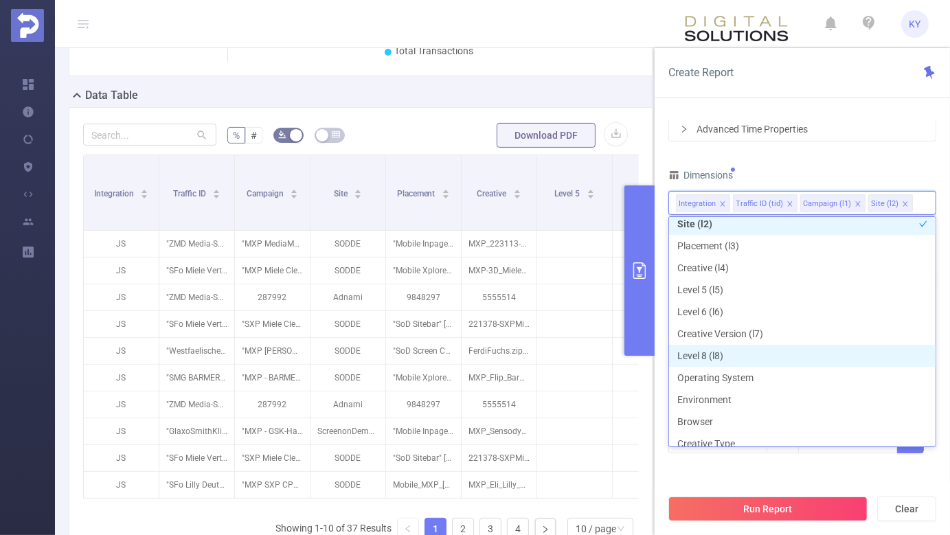
scroll to position [137, 0]
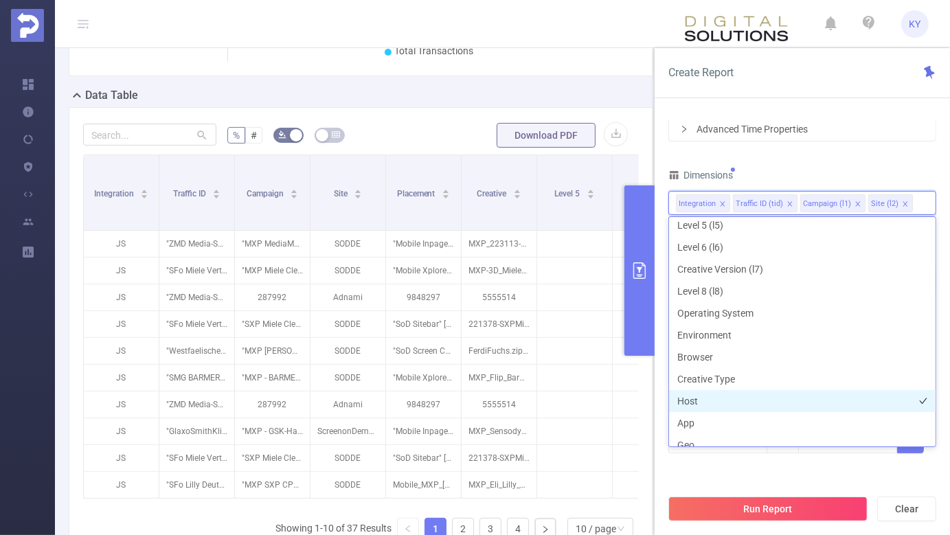
click at [744, 407] on li "Host" at bounding box center [802, 401] width 266 height 22
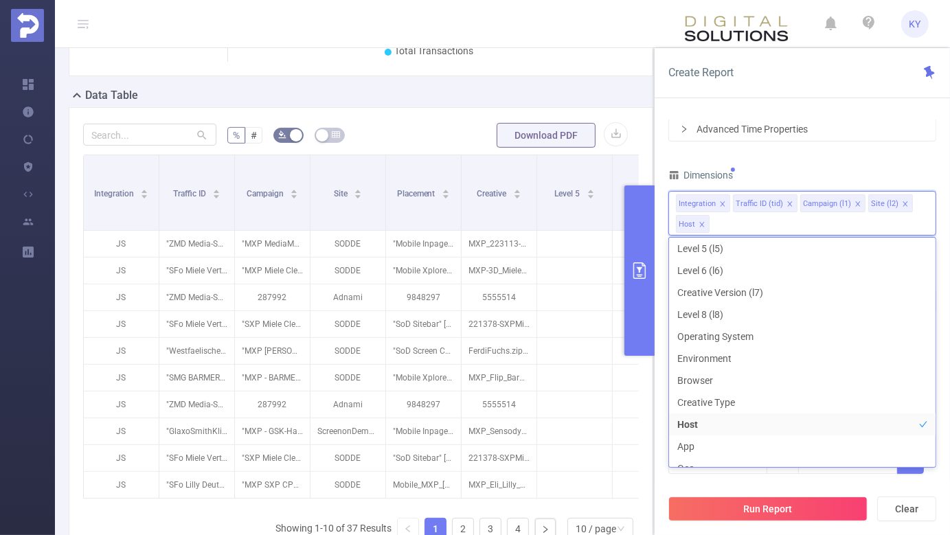
click at [856, 201] on icon "icon: close" at bounding box center [857, 203] width 7 height 7
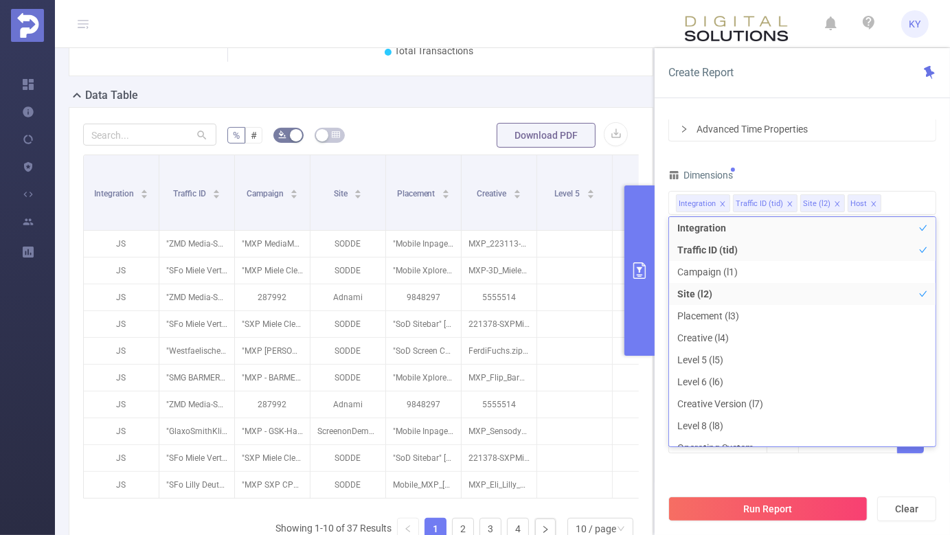
click at [856, 161] on div "PID 1000941 - FT_Adobe_Publicis_EMEA 1000941 - FT_Adobe_Publicis_EMEA Time Rang…" at bounding box center [802, 217] width 268 height 508
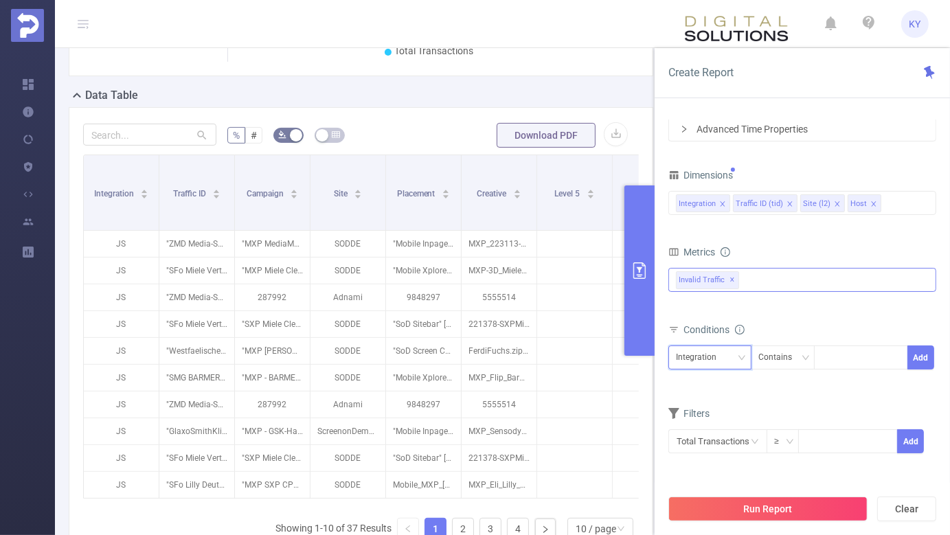
click at [708, 362] on div "Integration" at bounding box center [701, 357] width 50 height 23
click at [714, 444] on li "Host" at bounding box center [709, 450] width 83 height 22
click at [826, 360] on input at bounding box center [824, 358] width 6 height 18
type input "feathermc"
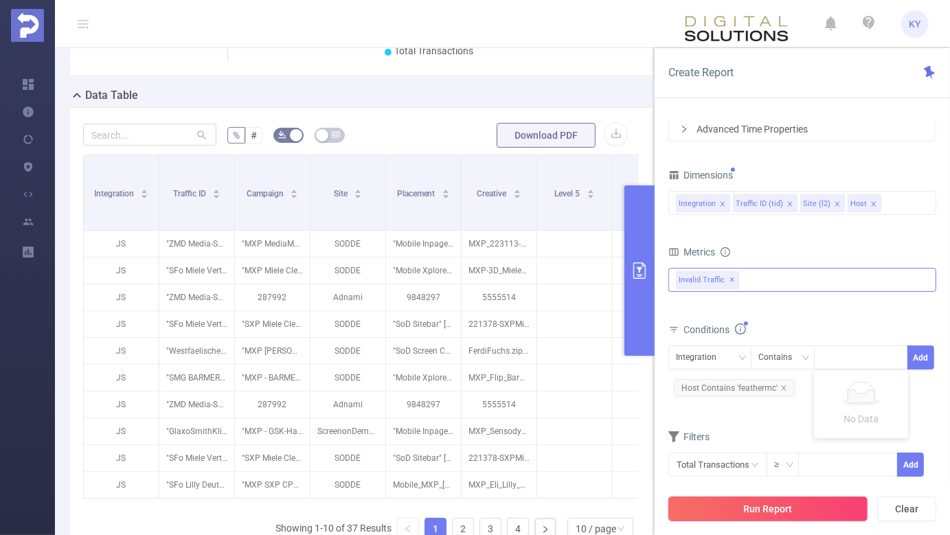
click at [772, 509] on button "Run Report" at bounding box center [767, 508] width 199 height 25
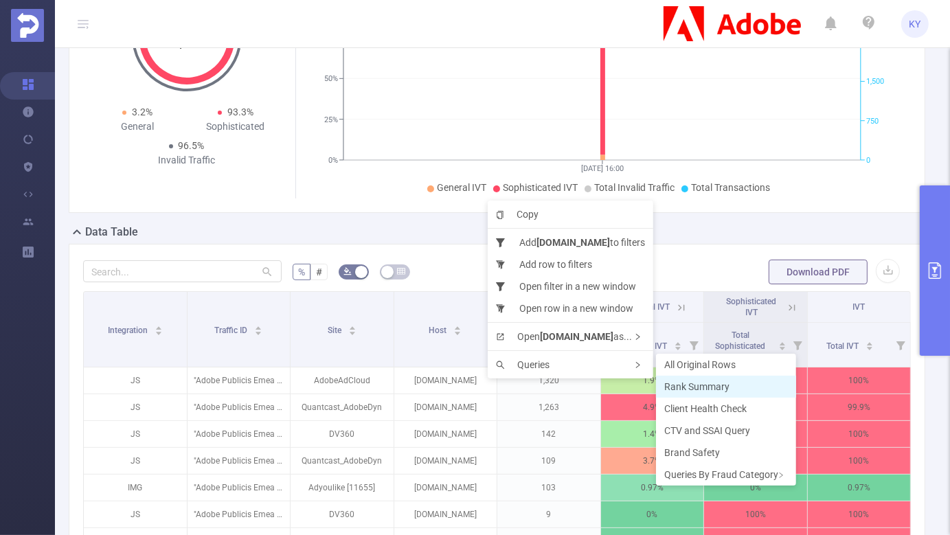
click at [703, 387] on span "Rank Summary" at bounding box center [696, 386] width 65 height 11
